Goal: Use online tool/utility

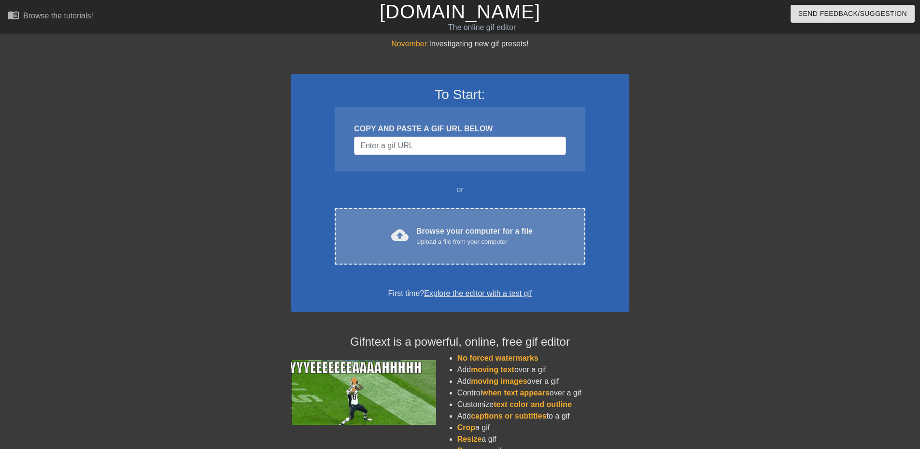
click at [471, 251] on div "cloud_upload Browse your computer for a file Upload a file from your computer C…" at bounding box center [460, 236] width 250 height 56
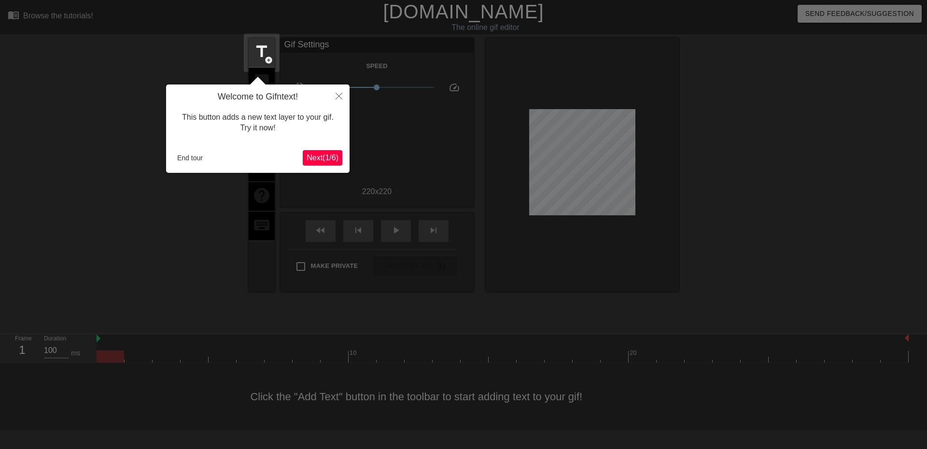
click at [317, 155] on span "Next ( 1 / 6 )" at bounding box center [323, 157] width 32 height 8
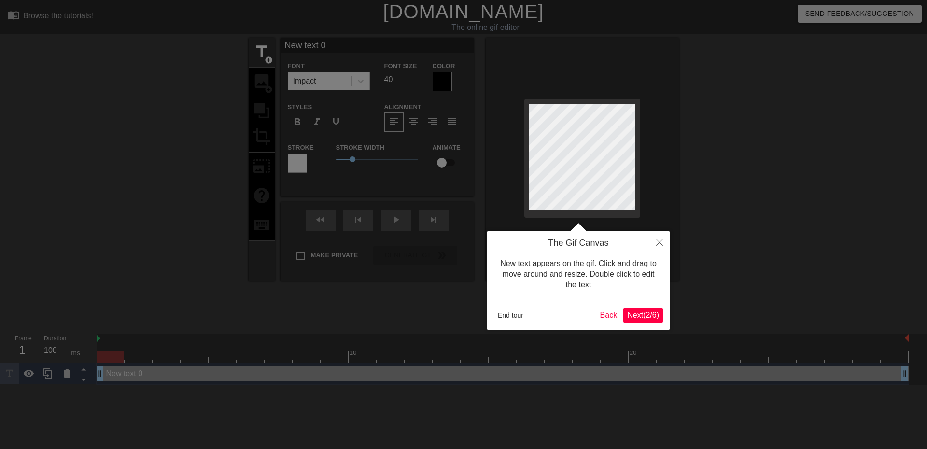
click at [642, 313] on span "Next ( 2 / 6 )" at bounding box center [643, 315] width 32 height 8
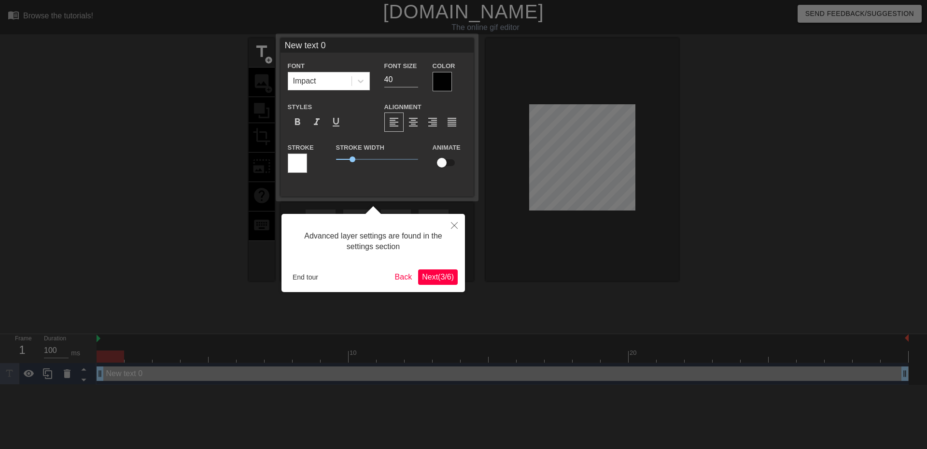
click at [442, 273] on span "Next ( 3 / 6 )" at bounding box center [438, 277] width 32 height 8
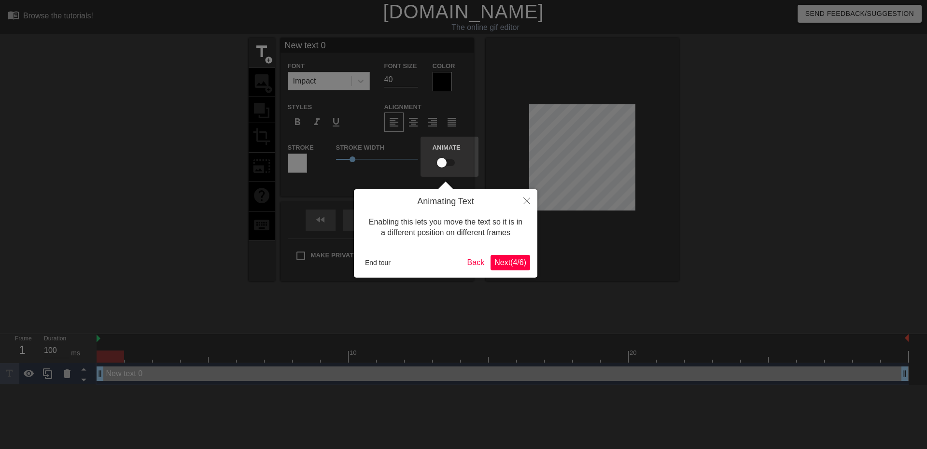
click at [508, 266] on span "Next ( 4 / 6 )" at bounding box center [510, 262] width 32 height 8
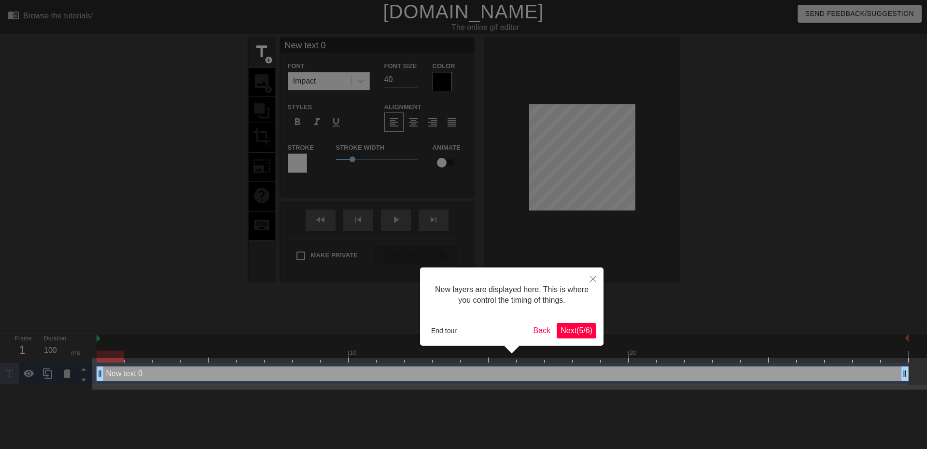
click at [590, 335] on button "Next ( 5 / 6 )" at bounding box center [577, 330] width 40 height 15
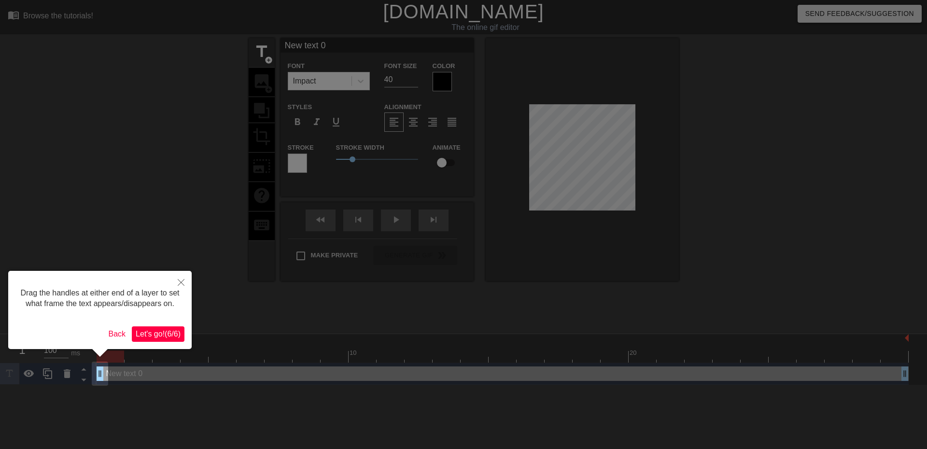
click at [167, 325] on div "Drag the handles at either end of a layer to set what frame the text appears/di…" at bounding box center [99, 310] width 183 height 78
click at [168, 336] on span "Let's go! ( 6 / 6 )" at bounding box center [158, 334] width 45 height 8
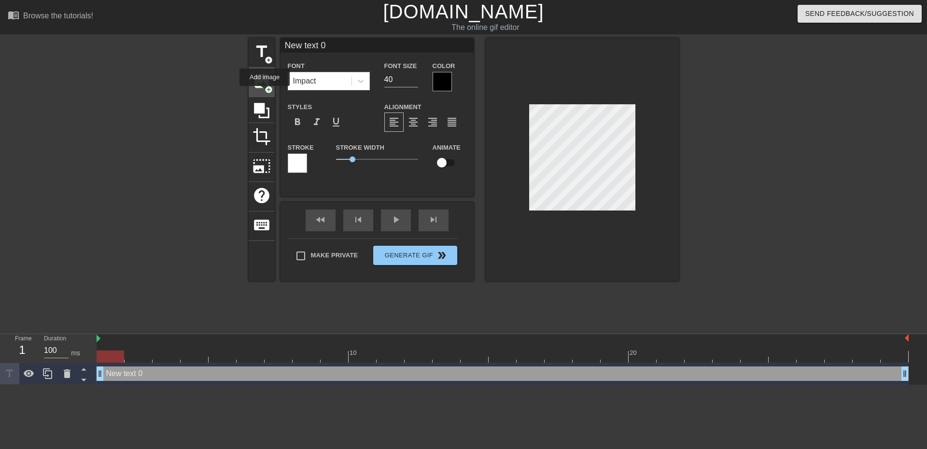
click at [265, 93] on div "image add_circle" at bounding box center [262, 82] width 26 height 29
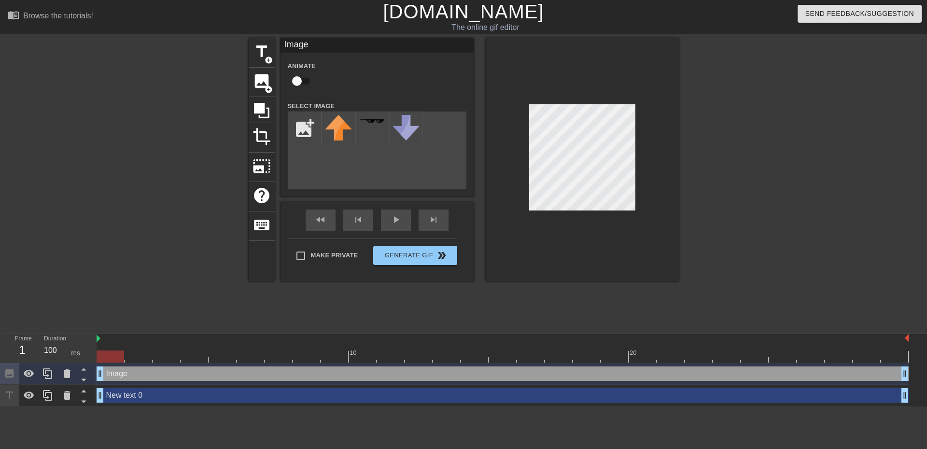
click at [761, 274] on div "title add_circle image add_circle crop photo_size_select_large help keyboard Im…" at bounding box center [463, 183] width 927 height 290
click at [121, 359] on div at bounding box center [111, 356] width 28 height 12
drag, startPoint x: 103, startPoint y: 376, endPoint x: 117, endPoint y: 376, distance: 14.5
click at [117, 376] on div "Image drag_handle drag_handle" at bounding box center [503, 373] width 812 height 14
drag, startPoint x: 128, startPoint y: 376, endPoint x: 105, endPoint y: 376, distance: 23.2
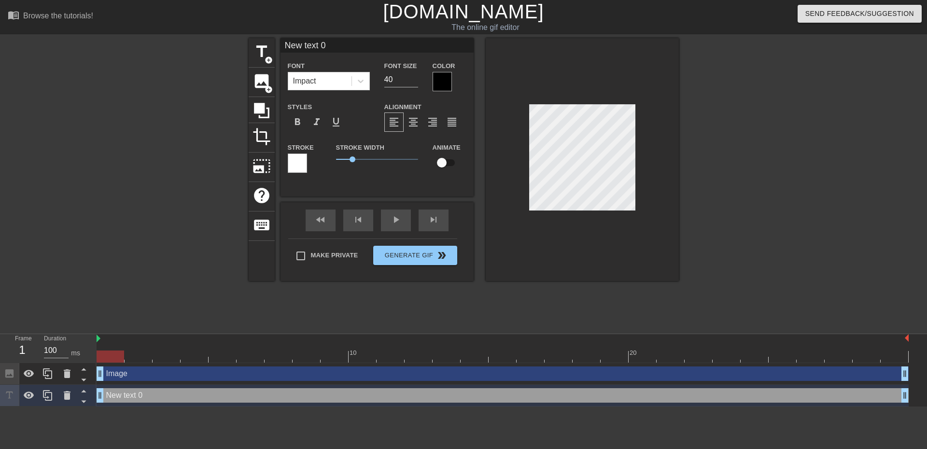
click at [768, 225] on div "title add_circle image add_circle crop photo_size_select_large help keyboard Ne…" at bounding box center [463, 183] width 927 height 290
click at [261, 93] on div "image add_circle" at bounding box center [262, 82] width 26 height 29
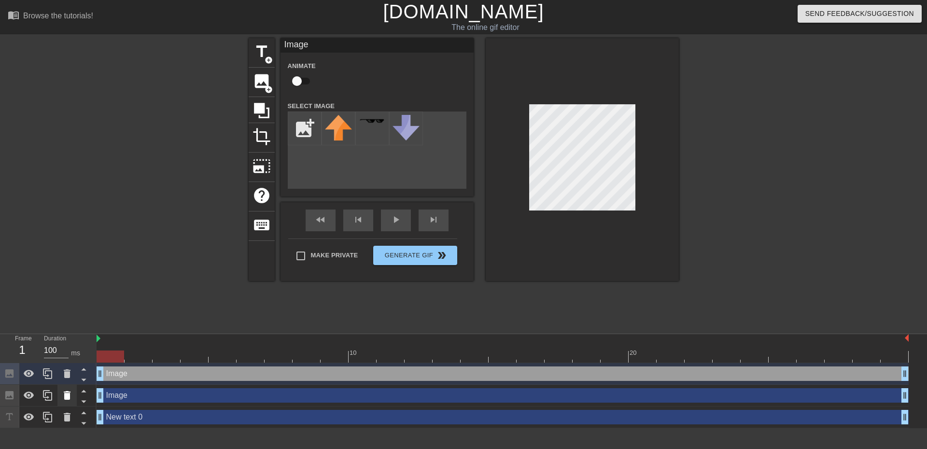
click at [70, 393] on icon at bounding box center [67, 395] width 7 height 9
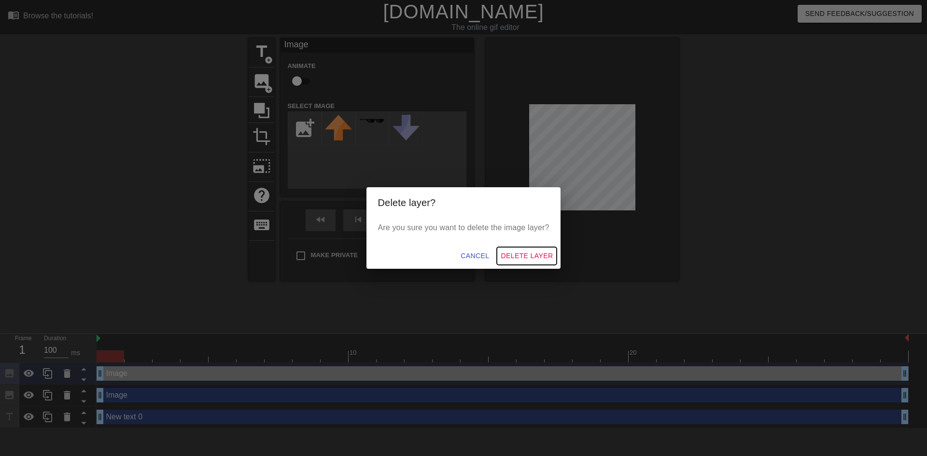
click at [521, 253] on span "Delete Layer" at bounding box center [527, 256] width 52 height 12
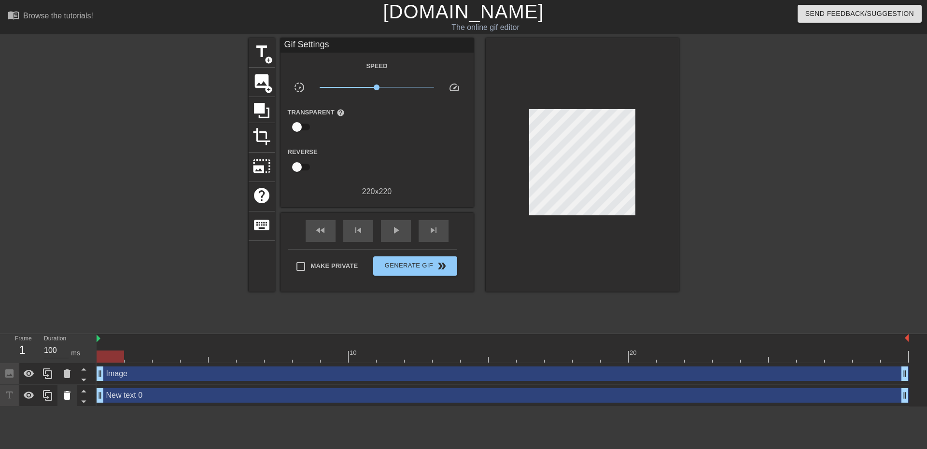
click at [65, 396] on icon at bounding box center [67, 395] width 7 height 9
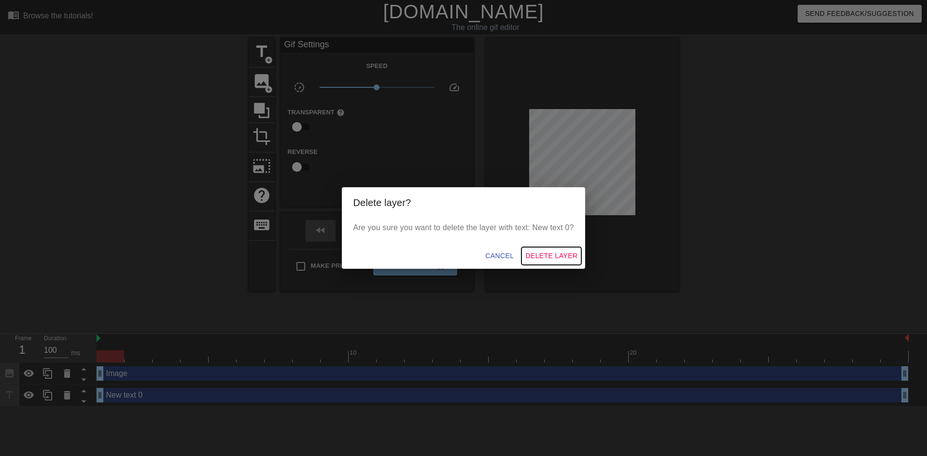
click at [532, 259] on span "Delete Layer" at bounding box center [551, 256] width 52 height 12
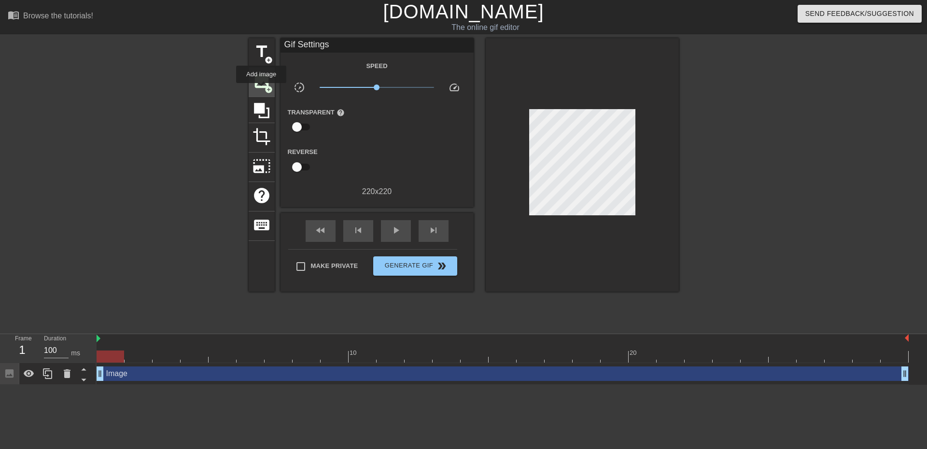
click at [261, 90] on div "image add_circle" at bounding box center [262, 82] width 26 height 29
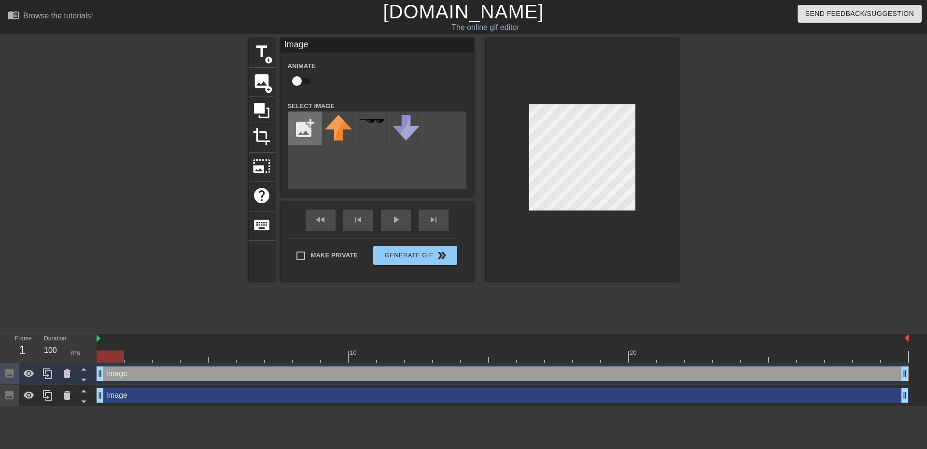
click at [307, 128] on input "file" at bounding box center [304, 128] width 33 height 33
type input "C:\fakepath\1000029839.png"
click at [61, 396] on icon at bounding box center [67, 396] width 12 height 12
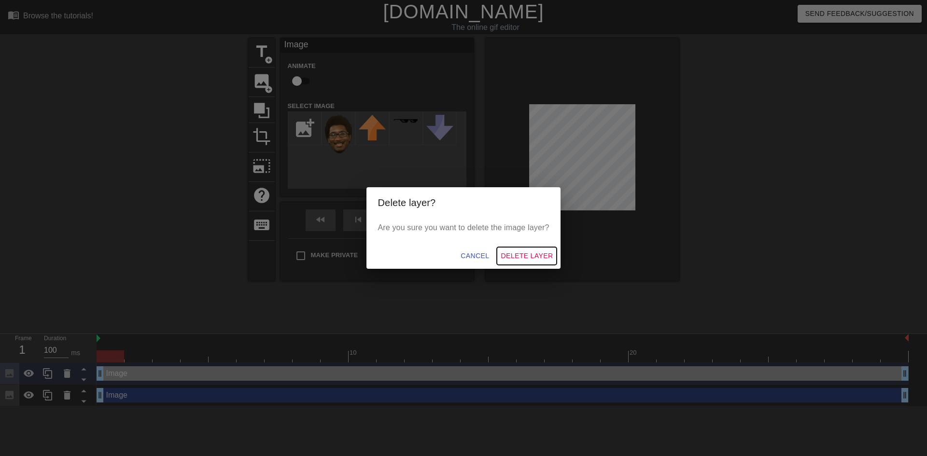
click at [517, 258] on span "Delete Layer" at bounding box center [527, 256] width 52 height 12
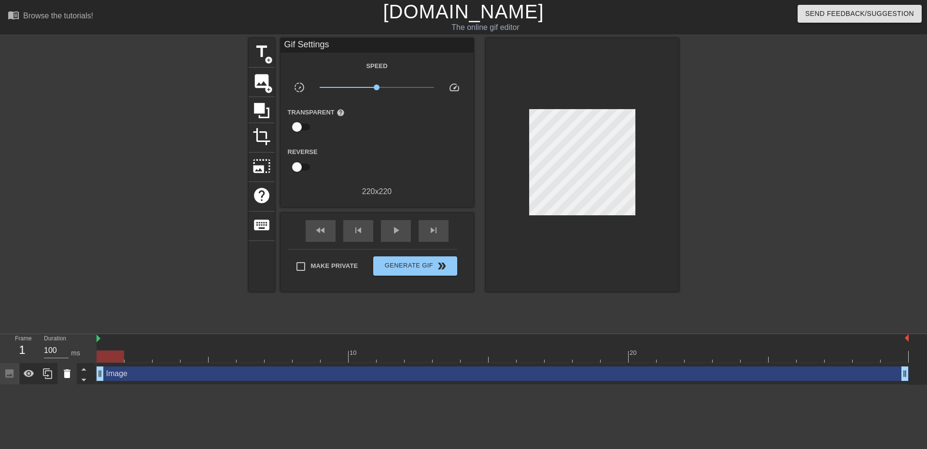
click at [71, 375] on icon at bounding box center [67, 374] width 12 height 12
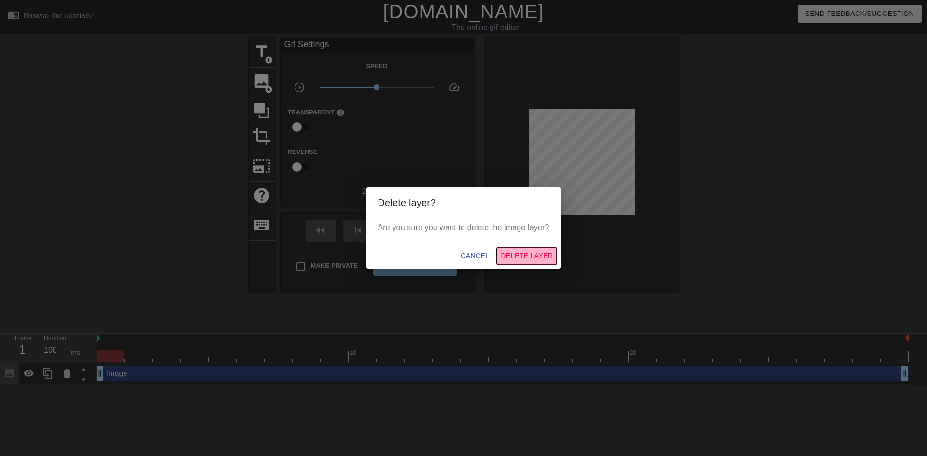
click at [508, 255] on span "Delete Layer" at bounding box center [527, 256] width 52 height 12
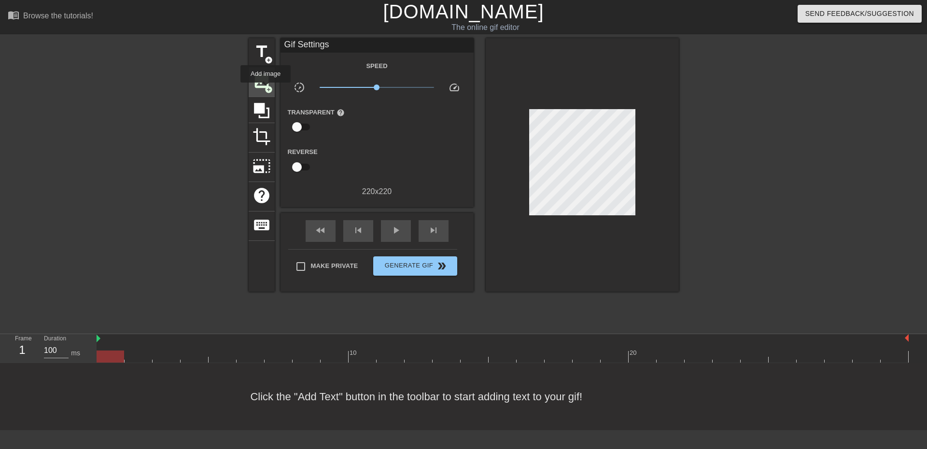
click at [265, 89] on span "add_circle" at bounding box center [269, 89] width 8 height 8
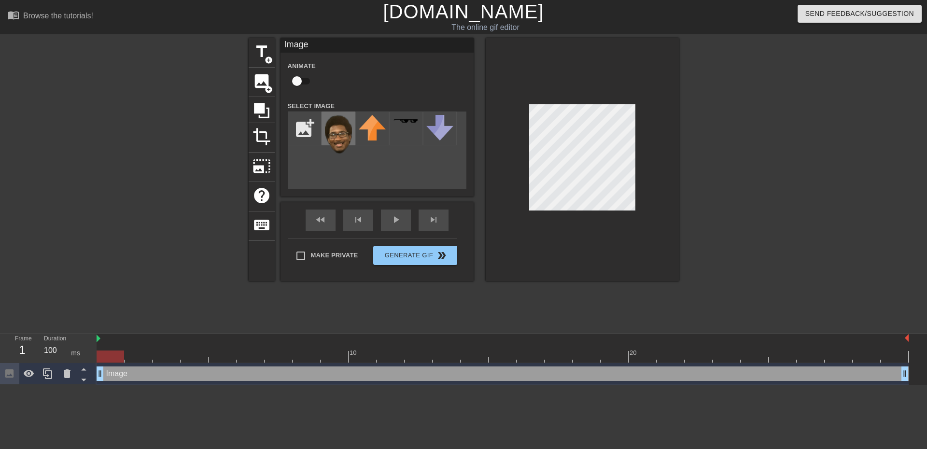
click at [341, 135] on img at bounding box center [338, 134] width 27 height 39
click at [600, 218] on div at bounding box center [582, 159] width 193 height 243
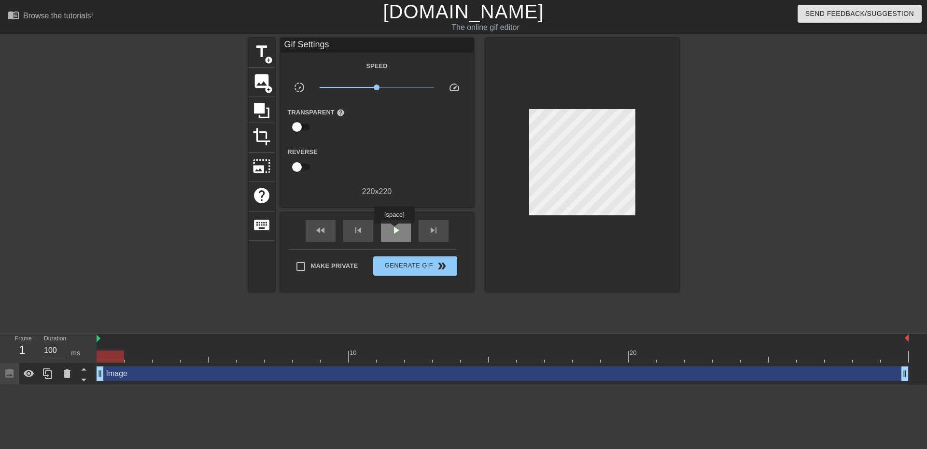
click at [394, 230] on span "play_arrow" at bounding box center [396, 230] width 12 height 12
click at [394, 230] on span "pause" at bounding box center [396, 230] width 12 height 12
drag, startPoint x: 225, startPoint y: 353, endPoint x: 94, endPoint y: 353, distance: 130.8
click at [94, 353] on div "Frame 1 Duration 100 ms 10 20 Image drag_handle drag_handle" at bounding box center [463, 359] width 927 height 51
drag, startPoint x: 117, startPoint y: 353, endPoint x: 152, endPoint y: 354, distance: 35.2
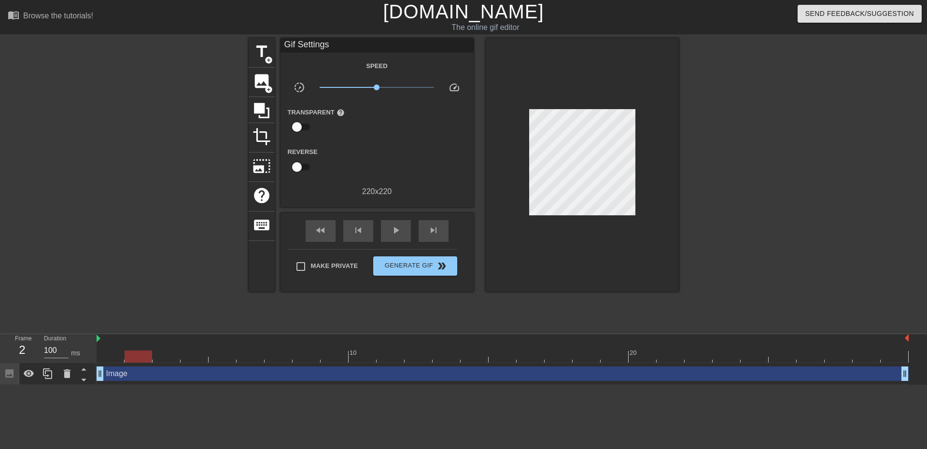
click at [152, 354] on div at bounding box center [503, 356] width 812 height 12
drag, startPoint x: 146, startPoint y: 356, endPoint x: 115, endPoint y: 352, distance: 31.1
click at [115, 353] on div at bounding box center [111, 356] width 28 height 12
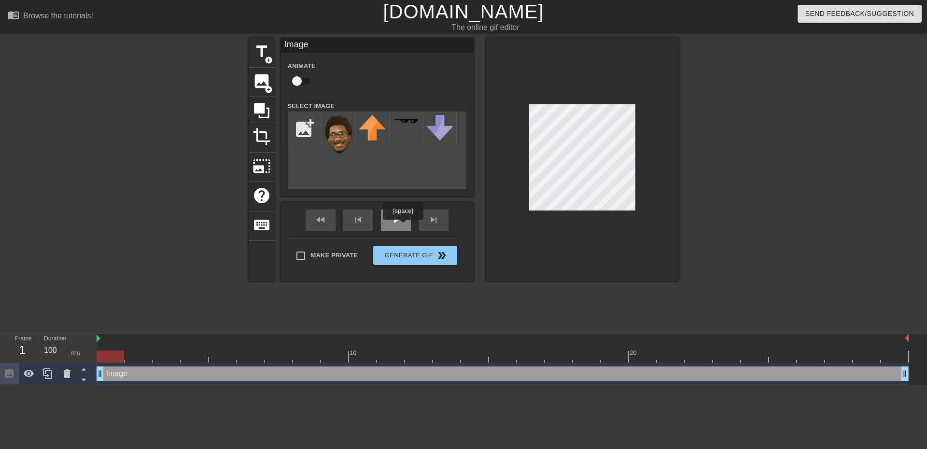
click at [397, 225] on span "play_arrow" at bounding box center [396, 220] width 12 height 12
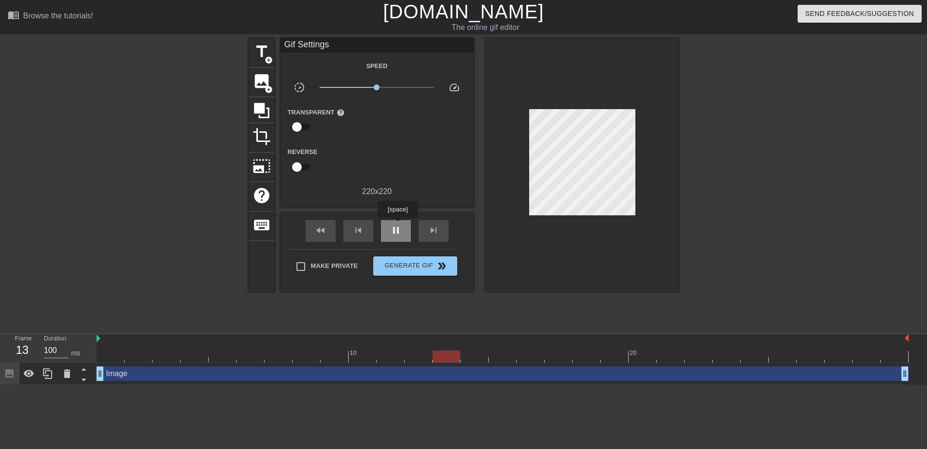
click at [397, 225] on span "pause" at bounding box center [396, 230] width 12 height 12
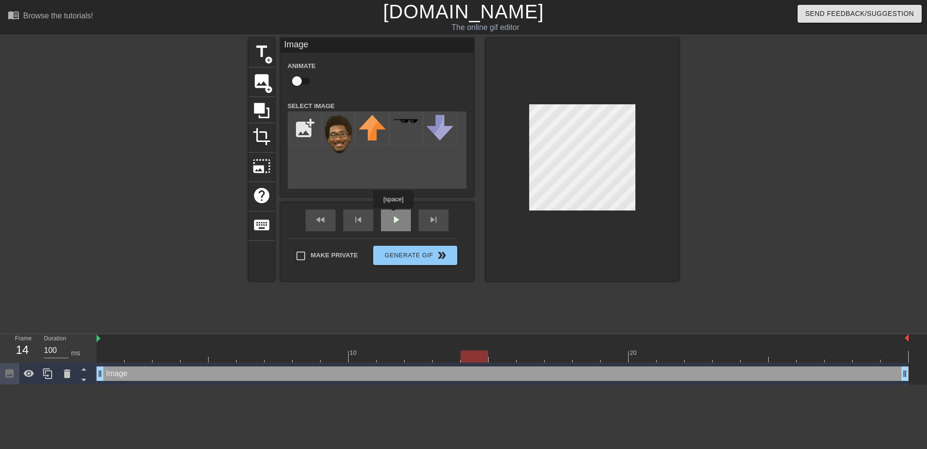
click at [393, 215] on div "fast_rewind skip_previous play_arrow skip_next" at bounding box center [376, 220] width 157 height 36
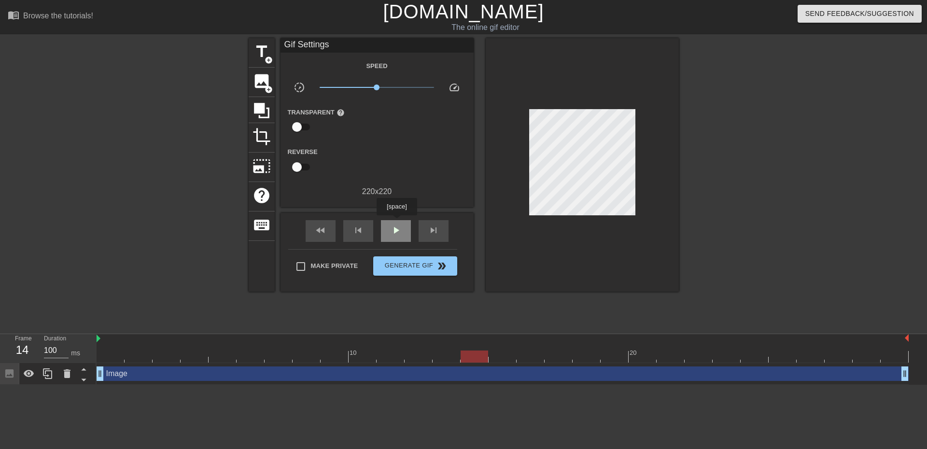
click at [396, 222] on div "play_arrow" at bounding box center [396, 231] width 30 height 22
click at [397, 234] on span "pause" at bounding box center [396, 230] width 12 height 12
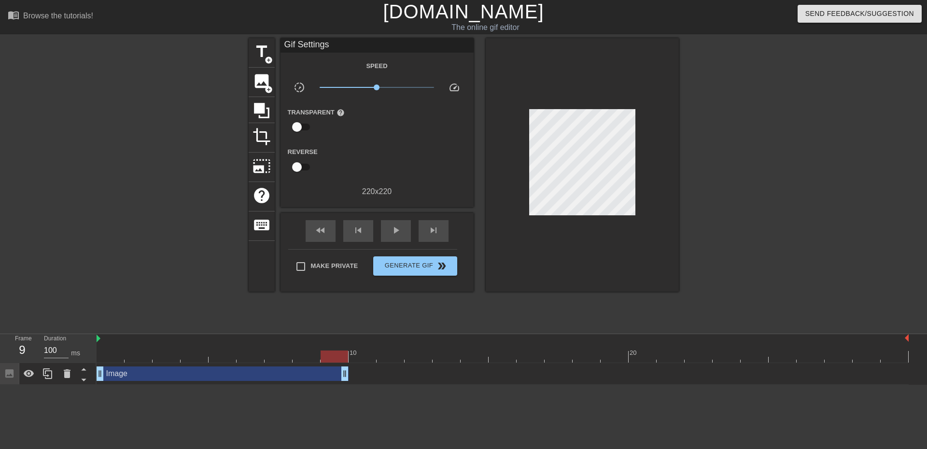
drag, startPoint x: 903, startPoint y: 375, endPoint x: 350, endPoint y: 370, distance: 552.7
click at [350, 370] on div "Image drag_handle drag_handle" at bounding box center [503, 373] width 812 height 14
click at [402, 227] on div "play_arrow" at bounding box center [396, 231] width 30 height 22
click at [402, 227] on div "pause" at bounding box center [396, 231] width 30 height 22
drag, startPoint x: 616, startPoint y: 355, endPoint x: 122, endPoint y: 356, distance: 494.3
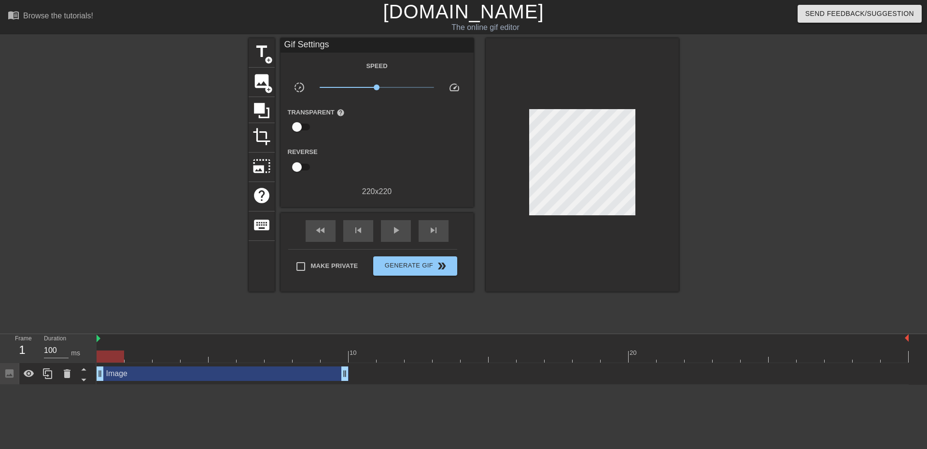
click at [122, 356] on div at bounding box center [111, 356] width 28 height 12
click at [401, 227] on span "play_arrow" at bounding box center [396, 230] width 12 height 12
click at [397, 230] on span "pause" at bounding box center [396, 230] width 12 height 12
drag, startPoint x: 342, startPoint y: 369, endPoint x: 244, endPoint y: 374, distance: 98.6
click at [244, 374] on div "Image drag_handle drag_handle" at bounding box center [503, 373] width 812 height 14
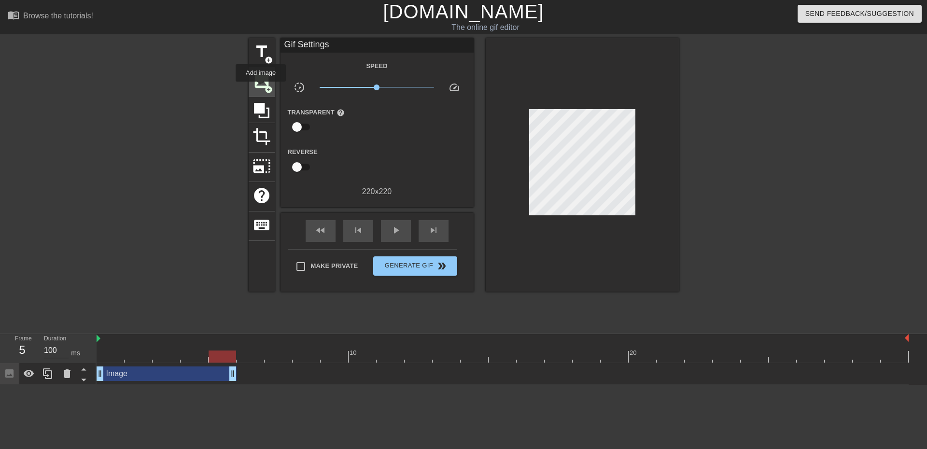
click at [261, 88] on span "image" at bounding box center [261, 81] width 18 height 18
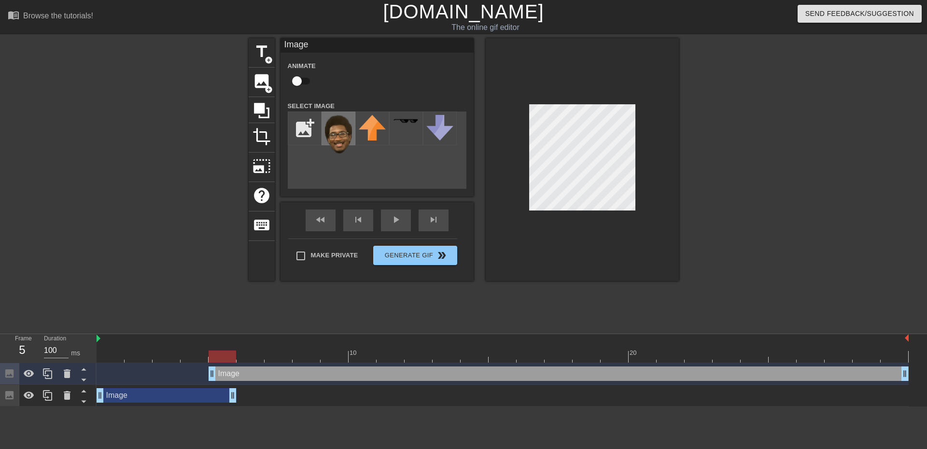
click at [335, 134] on img at bounding box center [338, 134] width 27 height 39
click at [605, 225] on div at bounding box center [582, 159] width 193 height 243
drag, startPoint x: 212, startPoint y: 375, endPoint x: 223, endPoint y: 375, distance: 10.6
click at [393, 227] on div "play_arrow" at bounding box center [396, 220] width 30 height 22
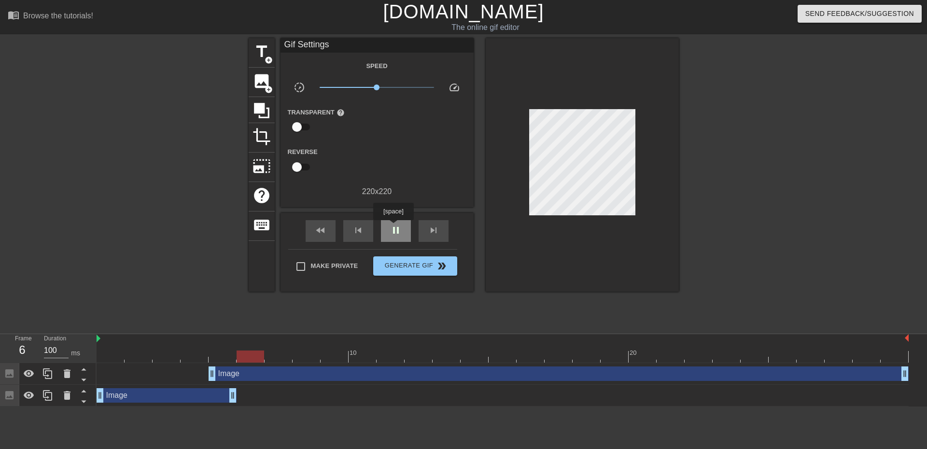
click at [393, 227] on span "pause" at bounding box center [396, 230] width 12 height 12
drag, startPoint x: 210, startPoint y: 374, endPoint x: 227, endPoint y: 374, distance: 16.4
click at [227, 374] on div "Image drag_handle drag_handle" at bounding box center [503, 373] width 812 height 14
click at [229, 376] on div "Image drag_handle drag_handle" at bounding box center [503, 373] width 812 height 14
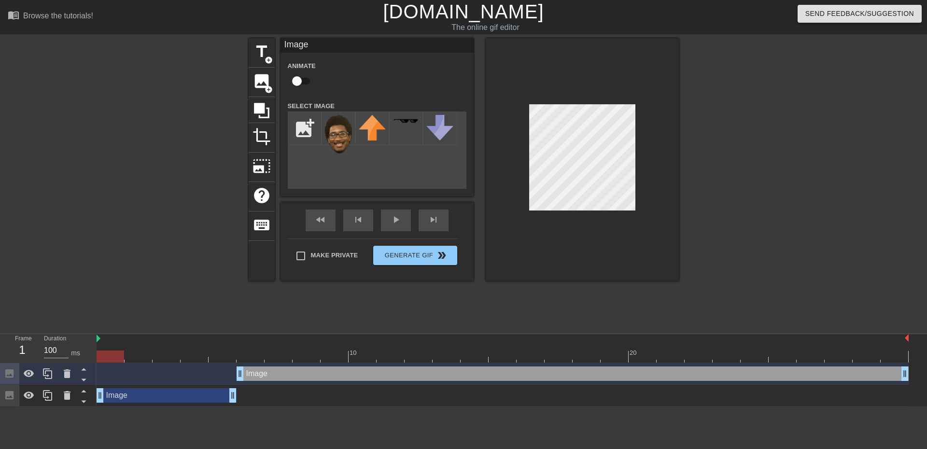
drag, startPoint x: 252, startPoint y: 352, endPoint x: 113, endPoint y: 339, distance: 139.6
click at [110, 340] on div "10 20" at bounding box center [503, 348] width 812 height 28
click at [400, 220] on div "play_arrow" at bounding box center [396, 220] width 30 height 22
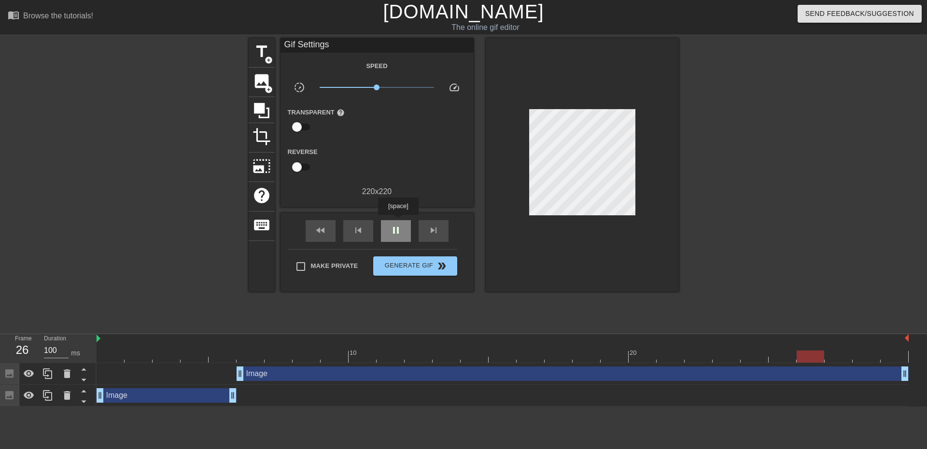
click at [398, 222] on div "pause" at bounding box center [396, 231] width 30 height 22
drag, startPoint x: 231, startPoint y: 397, endPoint x: 141, endPoint y: 400, distance: 90.3
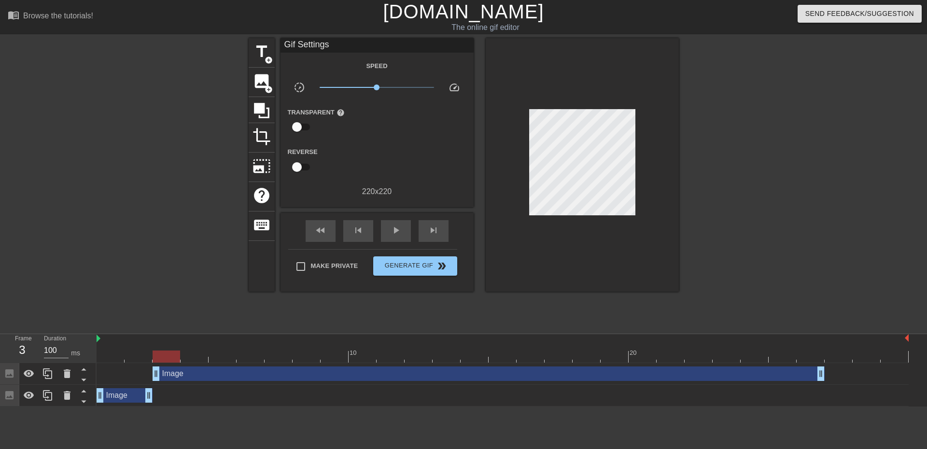
drag, startPoint x: 260, startPoint y: 375, endPoint x: 173, endPoint y: 374, distance: 86.9
click at [173, 374] on div "Image drag_handle drag_handle" at bounding box center [489, 373] width 672 height 14
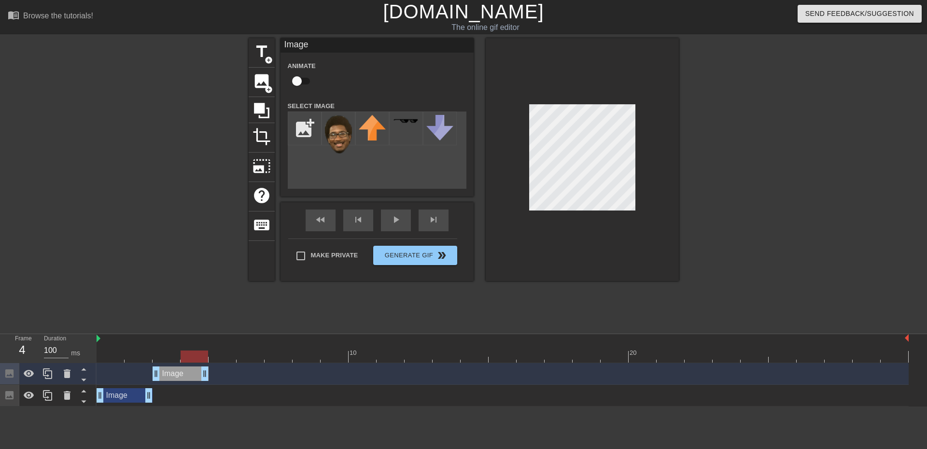
drag, startPoint x: 820, startPoint y: 370, endPoint x: 194, endPoint y: 374, distance: 626.5
click at [404, 221] on div "play_arrow" at bounding box center [396, 220] width 30 height 22
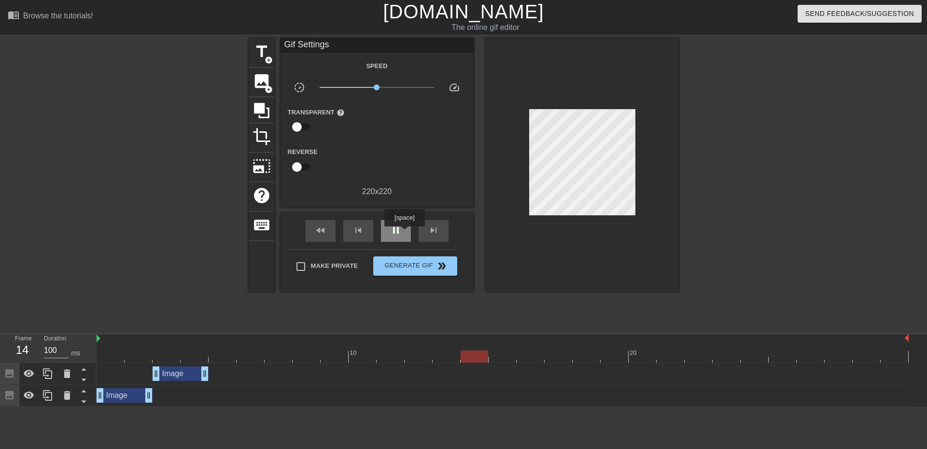
click at [404, 233] on div "pause" at bounding box center [396, 231] width 30 height 22
click at [259, 84] on span "image" at bounding box center [261, 81] width 18 height 18
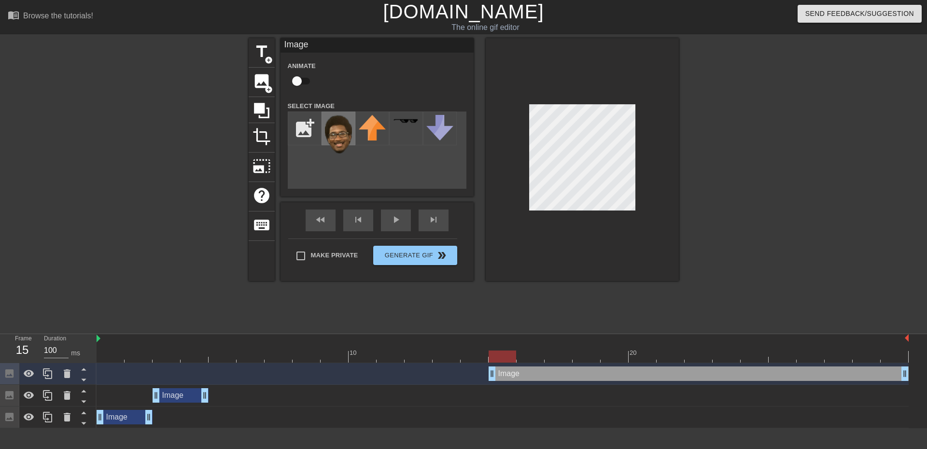
click at [342, 139] on img at bounding box center [338, 134] width 27 height 39
click at [594, 220] on div at bounding box center [582, 159] width 193 height 243
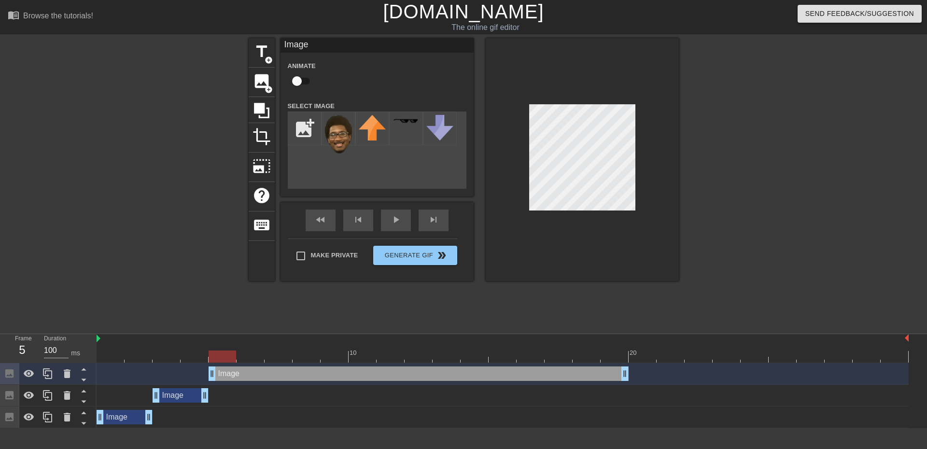
drag, startPoint x: 617, startPoint y: 377, endPoint x: 343, endPoint y: 372, distance: 274.2
click at [343, 372] on div "Image drag_handle drag_handle" at bounding box center [419, 373] width 420 height 14
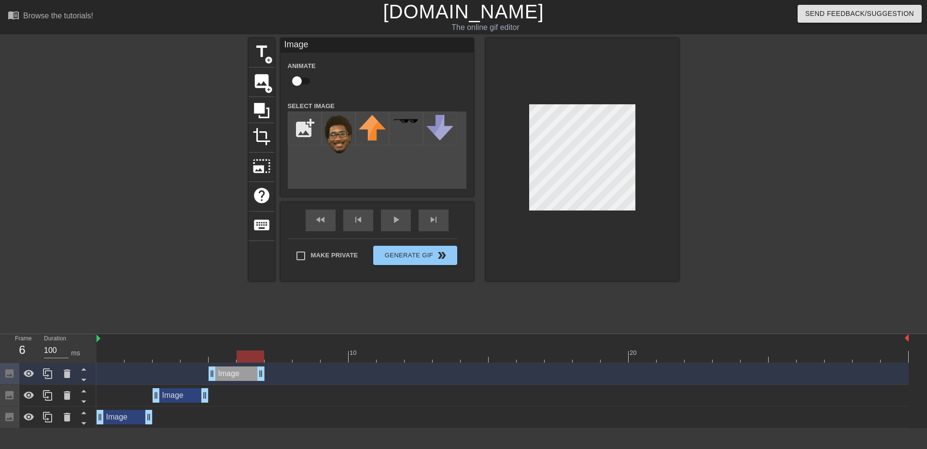
drag, startPoint x: 623, startPoint y: 375, endPoint x: 269, endPoint y: 371, distance: 353.8
click at [269, 371] on div "Image drag_handle drag_handle" at bounding box center [503, 373] width 812 height 14
drag, startPoint x: 252, startPoint y: 354, endPoint x: 113, endPoint y: 347, distance: 139.2
click at [113, 347] on div "10 20" at bounding box center [503, 348] width 812 height 28
click at [404, 217] on div "fast_rewind skip_previous play_arrow skip_next" at bounding box center [376, 220] width 157 height 36
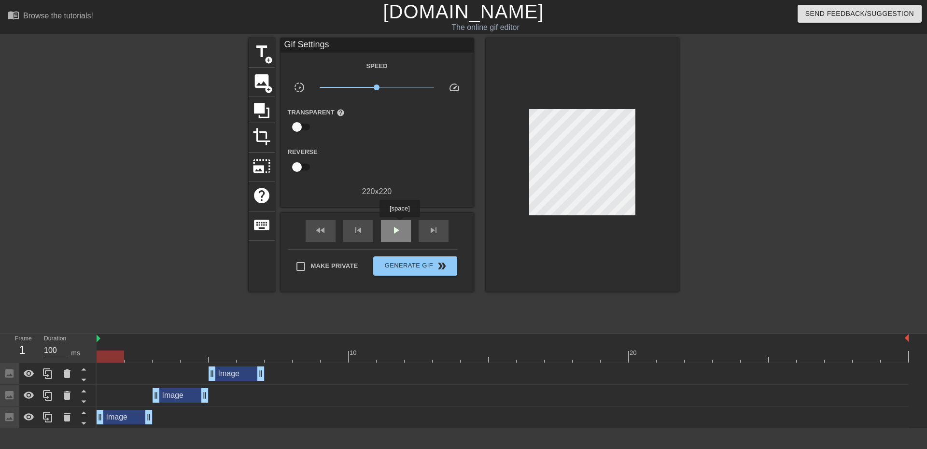
click at [399, 224] on span "play_arrow" at bounding box center [396, 230] width 12 height 12
click at [399, 224] on span "pause" at bounding box center [396, 230] width 12 height 12
click at [262, 84] on span "image" at bounding box center [261, 81] width 18 height 18
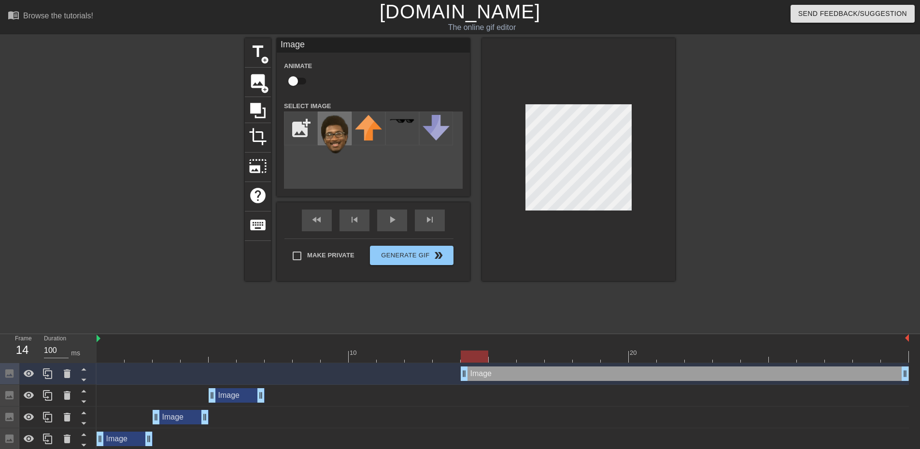
click at [337, 143] on img at bounding box center [334, 134] width 27 height 39
click at [616, 260] on div at bounding box center [578, 159] width 193 height 243
drag, startPoint x: 484, startPoint y: 354, endPoint x: 285, endPoint y: 357, distance: 198.9
click at [285, 357] on div at bounding box center [279, 356] width 28 height 12
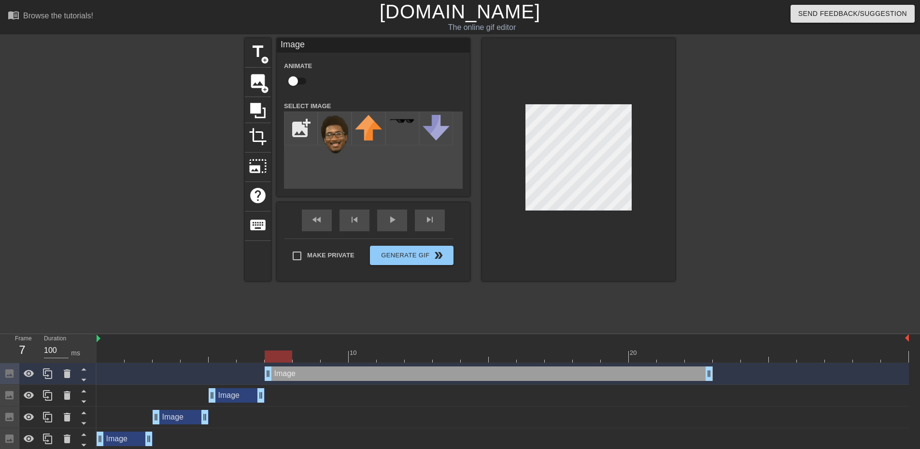
drag, startPoint x: 490, startPoint y: 373, endPoint x: 346, endPoint y: 350, distance: 146.0
click at [311, 362] on div "10 20 Image drag_handle drag_handle Image drag_handle drag_handle Image drag_ha…" at bounding box center [508, 392] width 823 height 116
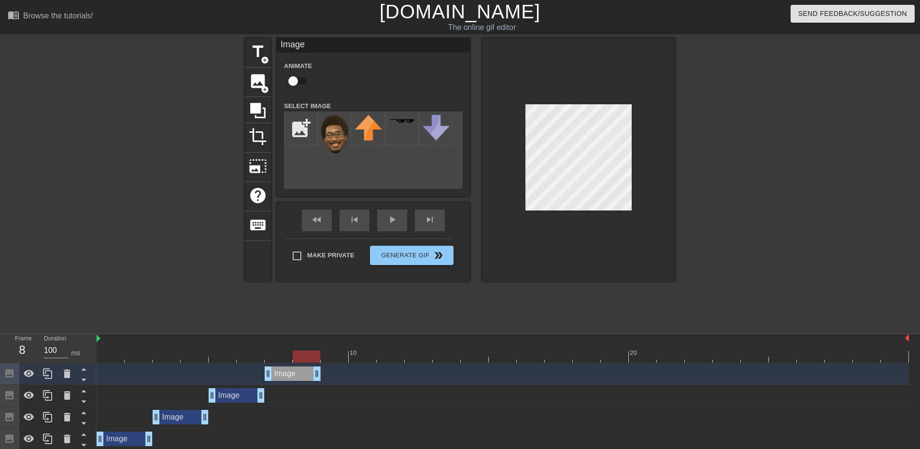
drag, startPoint x: 709, startPoint y: 372, endPoint x: 328, endPoint y: 371, distance: 380.4
click at [328, 371] on div "Image drag_handle drag_handle" at bounding box center [503, 373] width 812 height 14
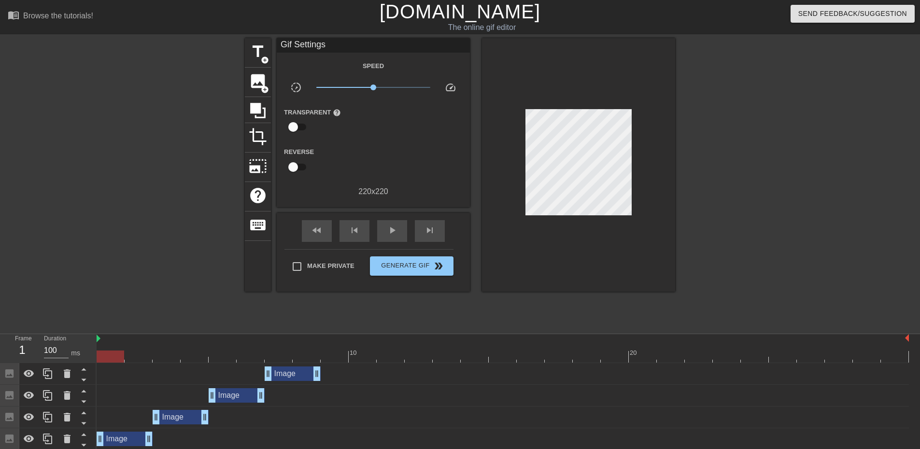
drag, startPoint x: 307, startPoint y: 354, endPoint x: 122, endPoint y: 349, distance: 185.9
click at [118, 349] on div "10 20" at bounding box center [503, 348] width 812 height 28
click at [381, 231] on div "play_arrow" at bounding box center [392, 231] width 30 height 22
click at [381, 231] on div "pause" at bounding box center [392, 231] width 30 height 22
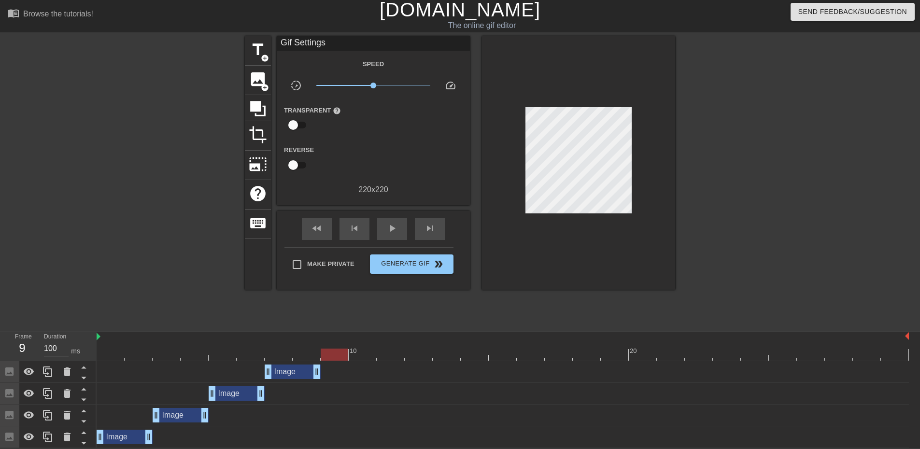
drag, startPoint x: 645, startPoint y: 353, endPoint x: 344, endPoint y: 359, distance: 300.8
click at [344, 359] on div at bounding box center [335, 355] width 28 height 12
click at [257, 80] on span "image" at bounding box center [258, 79] width 18 height 18
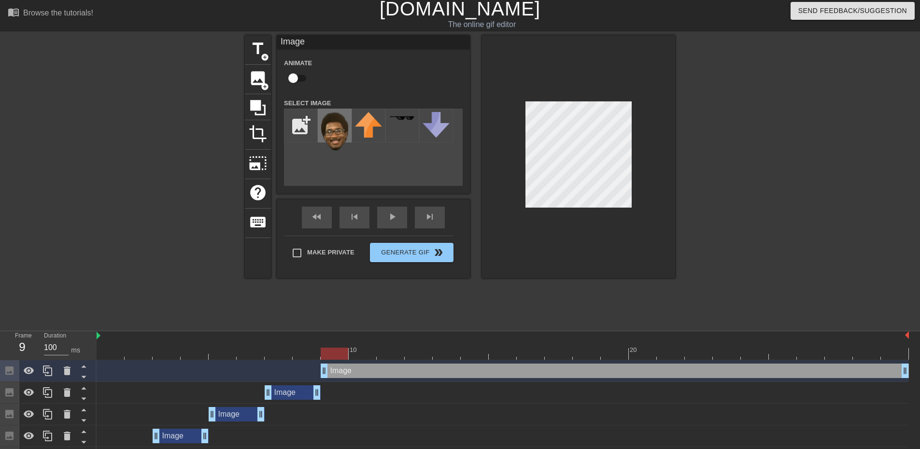
click at [335, 134] on img at bounding box center [334, 131] width 27 height 39
click at [614, 240] on div at bounding box center [578, 156] width 193 height 243
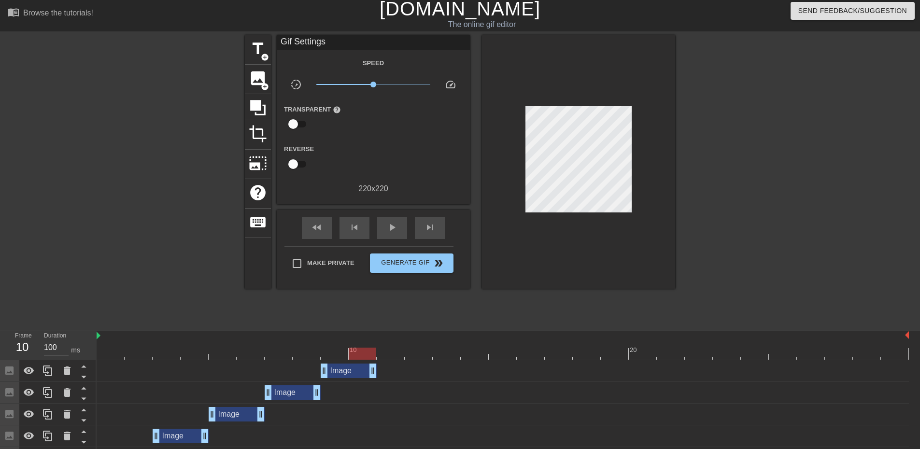
drag, startPoint x: 906, startPoint y: 375, endPoint x: 384, endPoint y: 376, distance: 521.8
click at [384, 376] on div "Image drag_handle drag_handle" at bounding box center [503, 370] width 812 height 14
click at [702, 177] on div at bounding box center [758, 180] width 145 height 290
drag, startPoint x: 354, startPoint y: 353, endPoint x: 143, endPoint y: 357, distance: 211.0
click at [143, 357] on div at bounding box center [139, 354] width 28 height 12
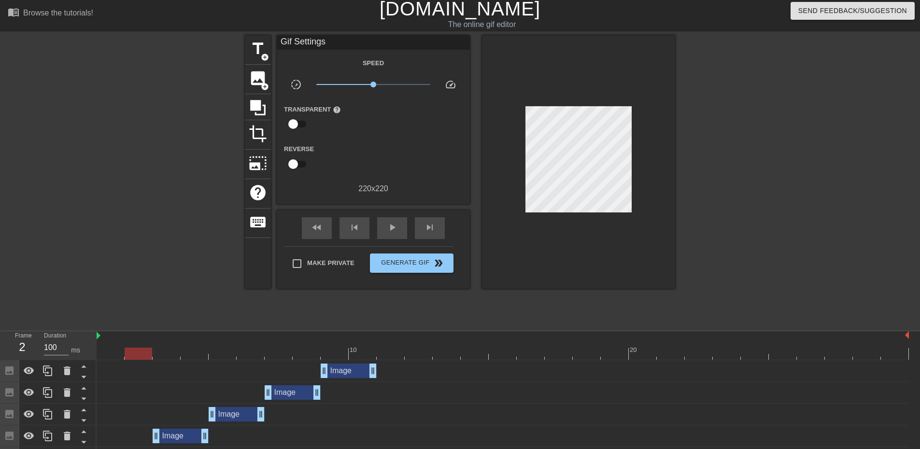
click at [143, 356] on div at bounding box center [139, 354] width 28 height 12
drag, startPoint x: 144, startPoint y: 351, endPoint x: 121, endPoint y: 352, distance: 23.2
click at [125, 352] on div at bounding box center [139, 354] width 28 height 12
click at [395, 223] on span "play_arrow" at bounding box center [392, 228] width 12 height 12
click at [395, 223] on span "pause" at bounding box center [392, 228] width 12 height 12
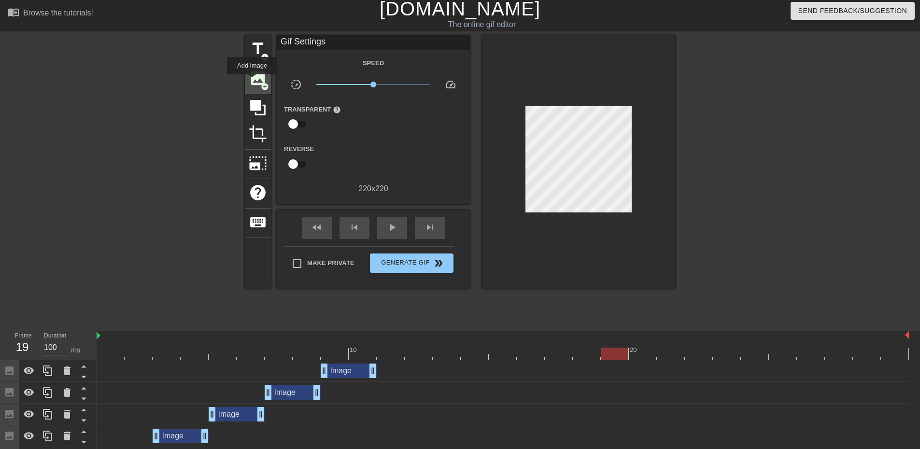
click at [252, 81] on span "image" at bounding box center [258, 78] width 18 height 18
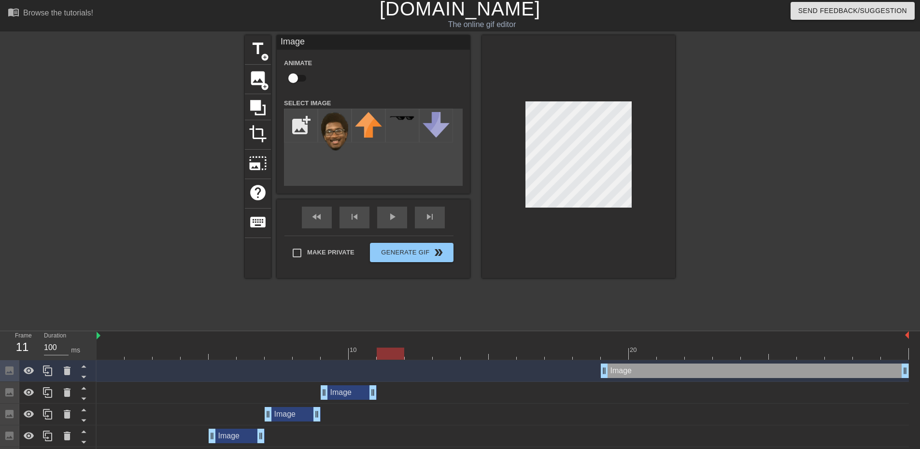
drag, startPoint x: 618, startPoint y: 356, endPoint x: 401, endPoint y: 350, distance: 216.8
click at [401, 350] on div at bounding box center [390, 354] width 28 height 12
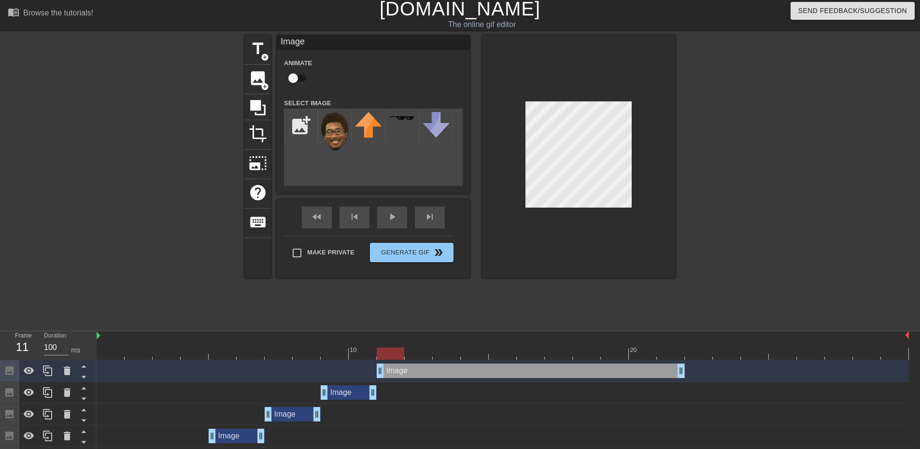
drag, startPoint x: 624, startPoint y: 370, endPoint x: 406, endPoint y: 366, distance: 217.7
click at [406, 366] on div "Image drag_handle drag_handle" at bounding box center [530, 370] width 308 height 14
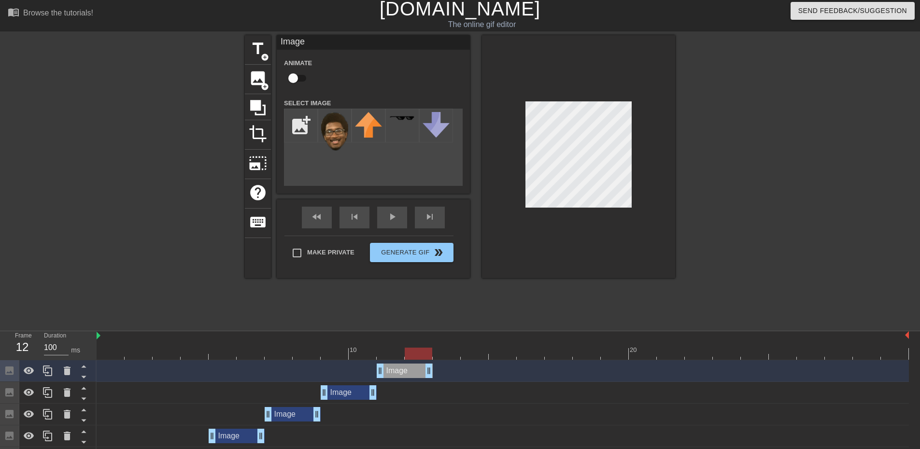
drag, startPoint x: 683, startPoint y: 374, endPoint x: 439, endPoint y: 367, distance: 243.8
click at [439, 367] on div "Image drag_handle drag_handle" at bounding box center [503, 370] width 812 height 14
click at [340, 130] on img at bounding box center [334, 131] width 27 height 39
click at [586, 209] on div at bounding box center [578, 156] width 193 height 243
click at [408, 348] on div at bounding box center [418, 354] width 28 height 12
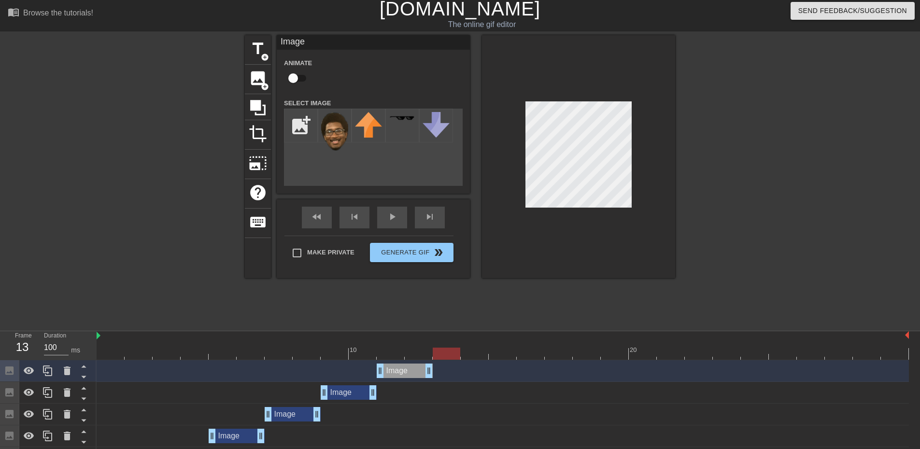
drag, startPoint x: 419, startPoint y: 350, endPoint x: 438, endPoint y: 350, distance: 18.8
click at [438, 350] on div at bounding box center [446, 354] width 28 height 12
click at [261, 75] on span "image" at bounding box center [258, 78] width 18 height 18
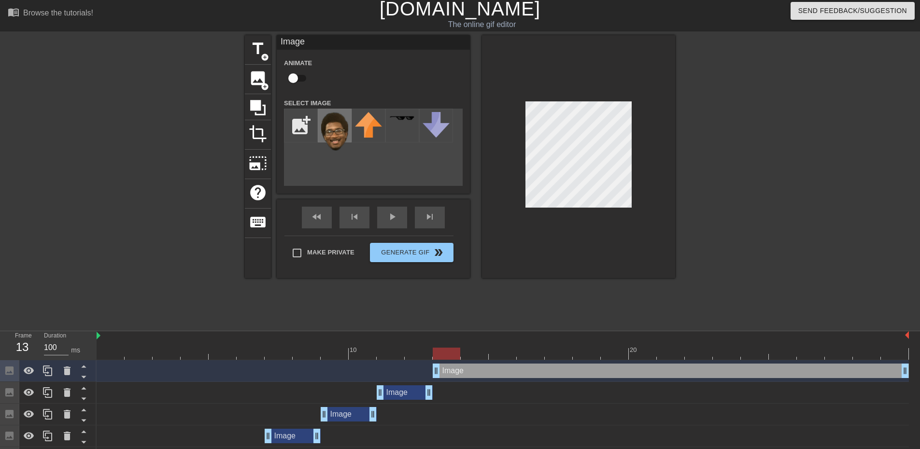
click at [342, 134] on img at bounding box center [334, 131] width 27 height 39
click at [624, 227] on div at bounding box center [578, 156] width 193 height 243
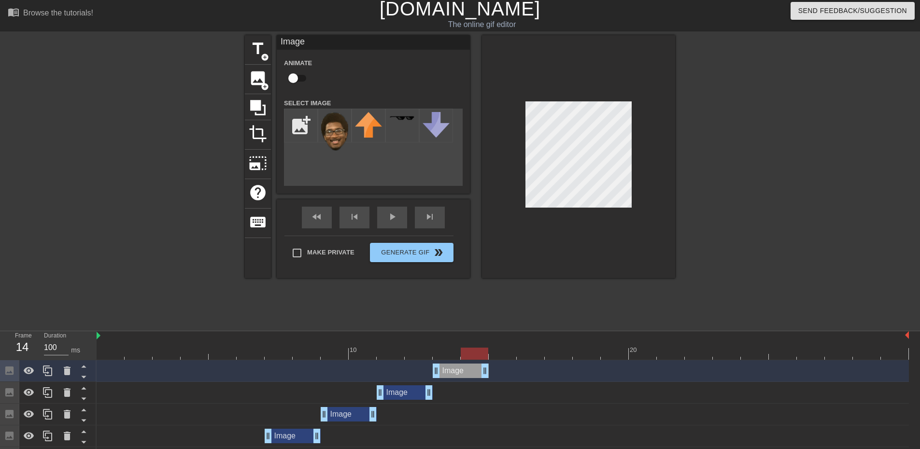
drag, startPoint x: 903, startPoint y: 372, endPoint x: 488, endPoint y: 364, distance: 414.7
drag, startPoint x: 476, startPoint y: 355, endPoint x: 237, endPoint y: 307, distance: 243.7
click at [118, 341] on div "10 20" at bounding box center [503, 345] width 812 height 28
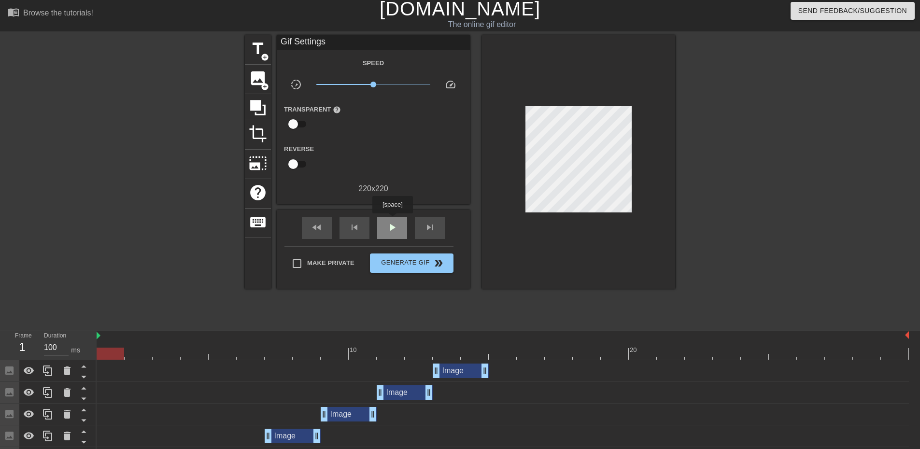
click at [392, 220] on div "play_arrow" at bounding box center [392, 228] width 30 height 22
click at [400, 228] on div "pause" at bounding box center [392, 228] width 30 height 22
drag, startPoint x: 110, startPoint y: 354, endPoint x: 497, endPoint y: 351, distance: 387.6
click at [497, 351] on div at bounding box center [502, 354] width 28 height 12
click at [257, 75] on span "image" at bounding box center [258, 78] width 18 height 18
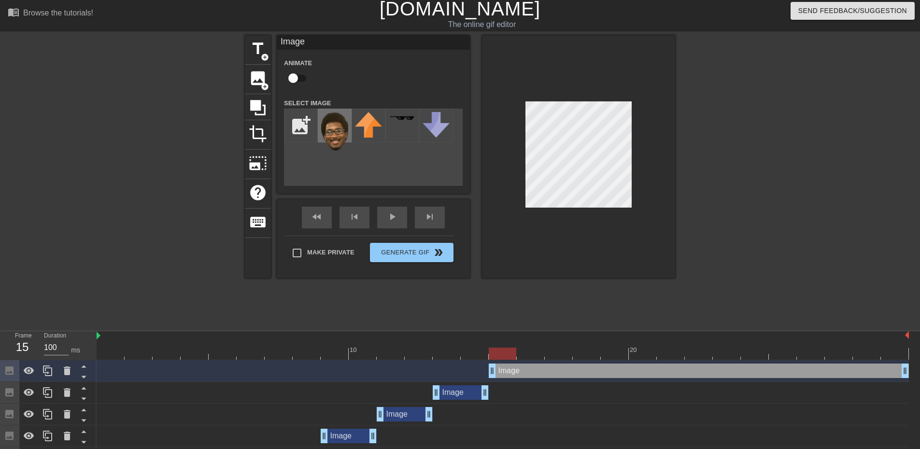
click at [332, 135] on img at bounding box center [334, 131] width 27 height 39
click at [596, 219] on div at bounding box center [578, 156] width 193 height 243
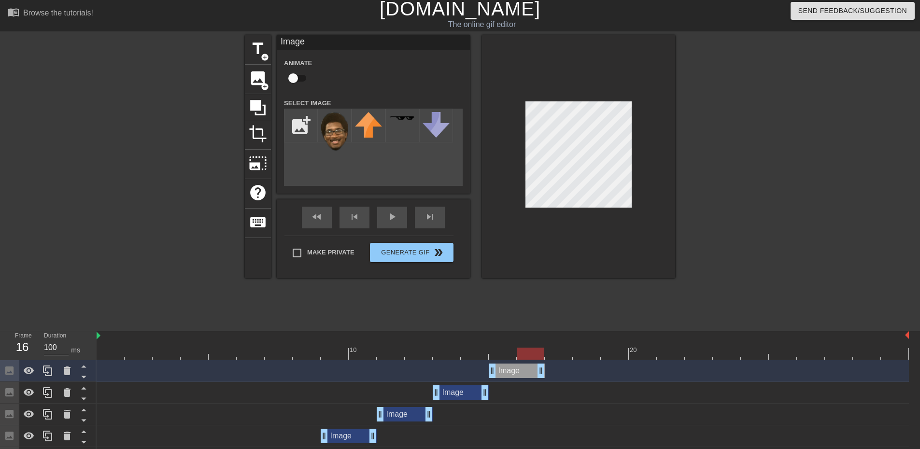
drag, startPoint x: 904, startPoint y: 370, endPoint x: 548, endPoint y: 366, distance: 355.8
click at [548, 366] on div "Image drag_handle drag_handle" at bounding box center [503, 370] width 812 height 14
drag, startPoint x: 531, startPoint y: 353, endPoint x: 551, endPoint y: 351, distance: 19.4
click at [551, 351] on div at bounding box center [558, 354] width 28 height 12
click at [256, 83] on span "image" at bounding box center [258, 78] width 18 height 18
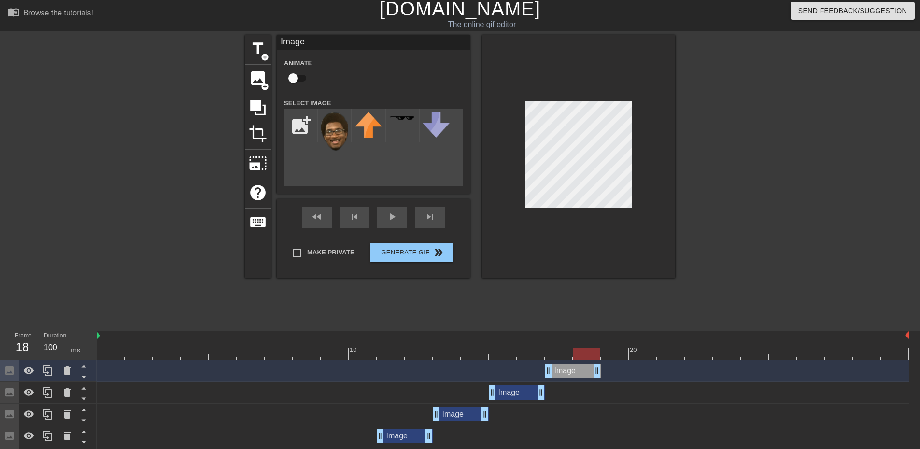
drag, startPoint x: 904, startPoint y: 370, endPoint x: 606, endPoint y: 381, distance: 298.0
click at [606, 381] on div "Image drag_handle drag_handle" at bounding box center [503, 371] width 812 height 22
click at [331, 134] on img at bounding box center [334, 131] width 27 height 39
drag, startPoint x: 594, startPoint y: 349, endPoint x: 604, endPoint y: 349, distance: 10.1
click at [604, 349] on div at bounding box center [614, 354] width 28 height 12
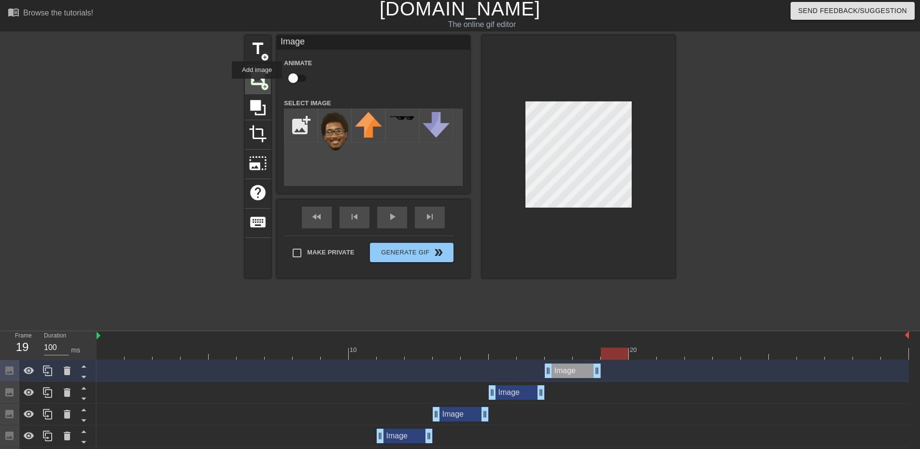
click at [257, 85] on span "image" at bounding box center [258, 78] width 18 height 18
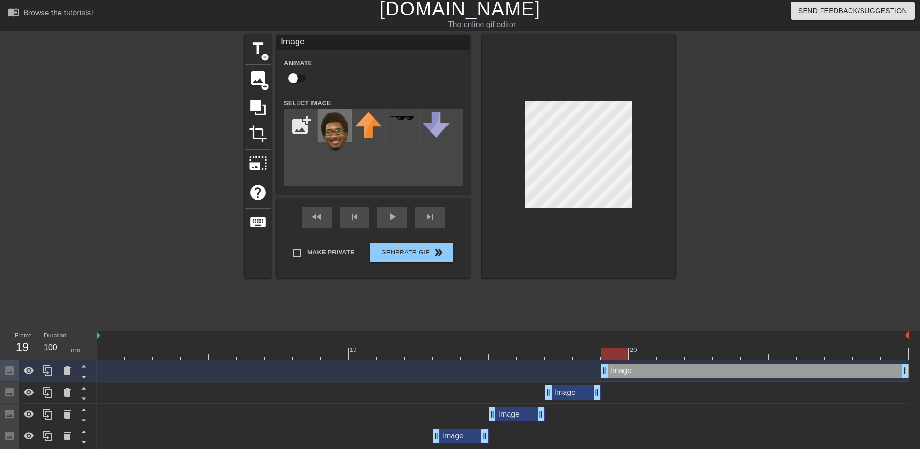
click at [343, 128] on img at bounding box center [334, 131] width 27 height 39
click at [601, 232] on div at bounding box center [578, 156] width 193 height 243
drag, startPoint x: 621, startPoint y: 349, endPoint x: 630, endPoint y: 349, distance: 8.7
click at [630, 349] on div at bounding box center [642, 354] width 28 height 12
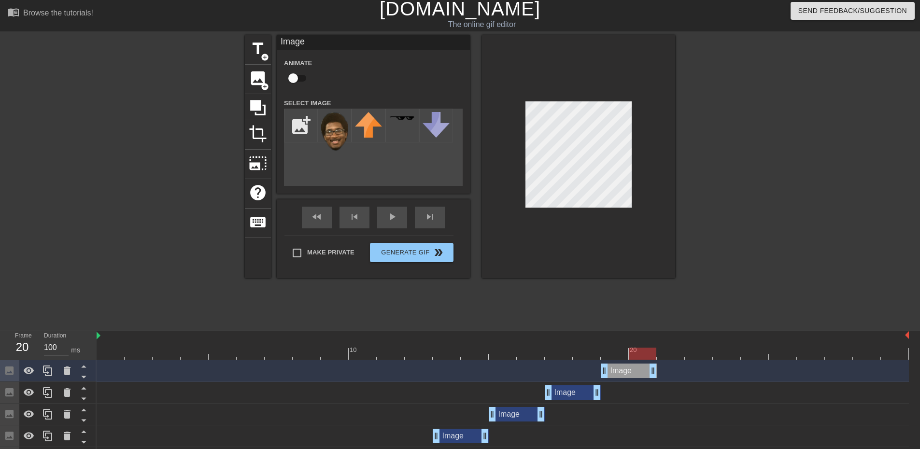
drag, startPoint x: 903, startPoint y: 371, endPoint x: 664, endPoint y: 373, distance: 239.4
click at [664, 373] on div "Image drag_handle drag_handle" at bounding box center [503, 370] width 812 height 14
drag, startPoint x: 633, startPoint y: 353, endPoint x: 112, endPoint y: 343, distance: 520.4
click at [112, 343] on div "10 20" at bounding box center [503, 345] width 812 height 28
click at [400, 221] on div "play_arrow" at bounding box center [392, 218] width 30 height 22
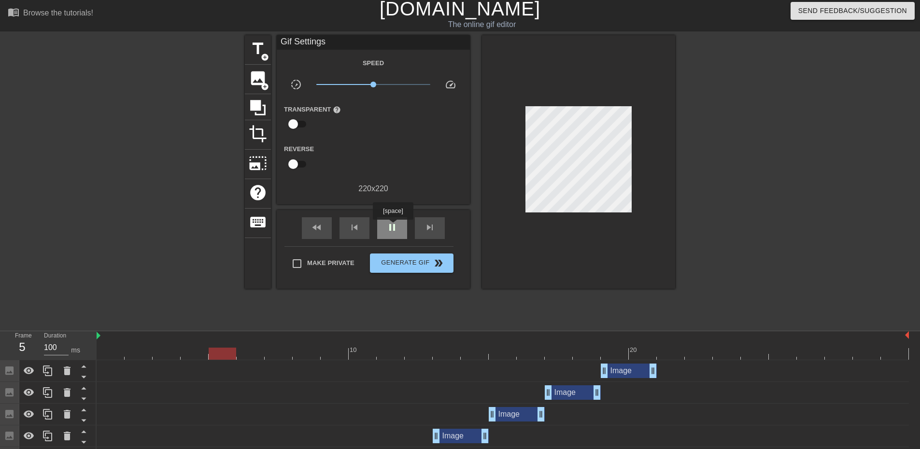
click at [392, 226] on span "pause" at bounding box center [392, 228] width 12 height 12
drag, startPoint x: 224, startPoint y: 350, endPoint x: 665, endPoint y: 358, distance: 440.3
click at [665, 358] on div at bounding box center [670, 354] width 28 height 12
click at [252, 77] on span "image" at bounding box center [258, 78] width 18 height 18
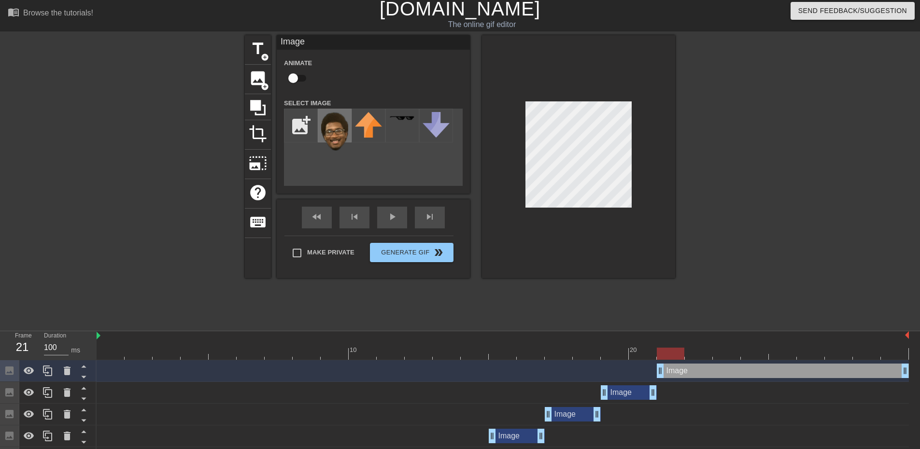
click at [334, 129] on img at bounding box center [334, 131] width 27 height 39
drag, startPoint x: 664, startPoint y: 353, endPoint x: 711, endPoint y: 351, distance: 46.9
click at [711, 351] on div at bounding box center [698, 354] width 28 height 12
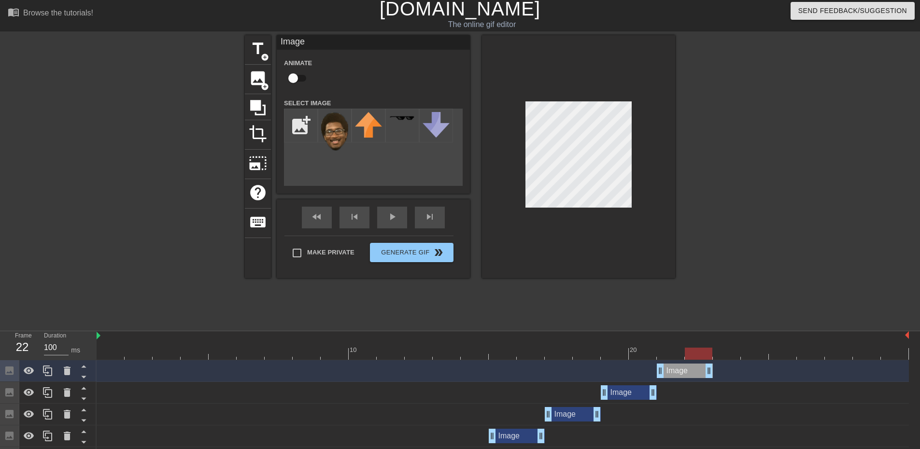
drag, startPoint x: 902, startPoint y: 371, endPoint x: 716, endPoint y: 369, distance: 185.8
click at [716, 369] on div "Image drag_handle drag_handle" at bounding box center [503, 370] width 812 height 14
click at [258, 84] on span "image" at bounding box center [258, 78] width 18 height 18
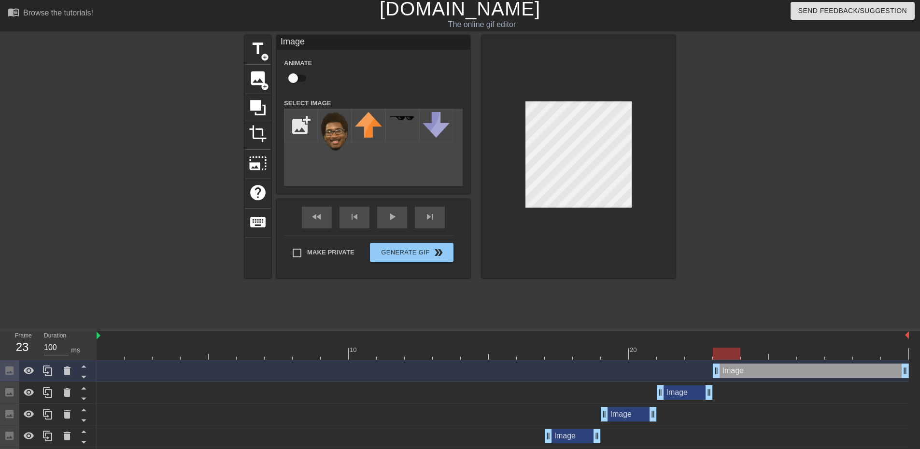
drag, startPoint x: 690, startPoint y: 371, endPoint x: 711, endPoint y: 371, distance: 21.7
click at [711, 371] on div "Image drag_handle drag_handle" at bounding box center [503, 370] width 812 height 14
click at [339, 134] on img at bounding box center [334, 131] width 27 height 39
click at [627, 225] on div at bounding box center [578, 156] width 193 height 243
drag, startPoint x: 902, startPoint y: 374, endPoint x: 771, endPoint y: 372, distance: 130.8
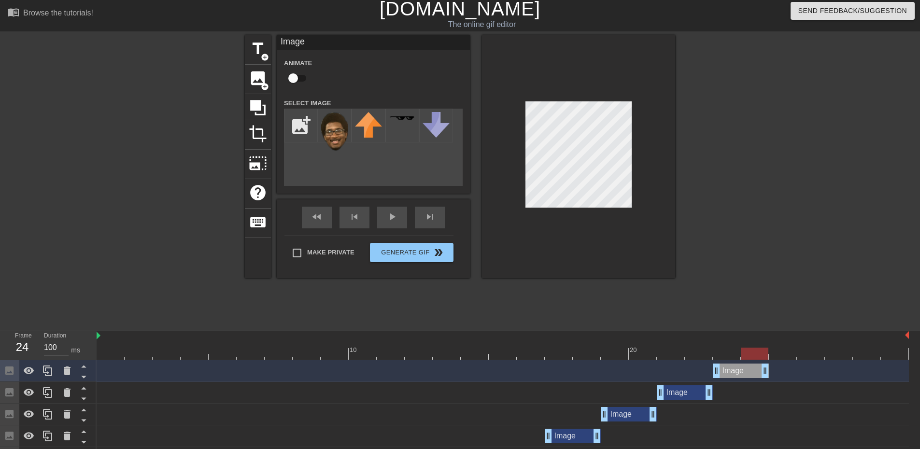
click at [771, 372] on div "Image drag_handle drag_handle" at bounding box center [503, 370] width 812 height 14
click at [258, 86] on span "image" at bounding box center [258, 78] width 18 height 18
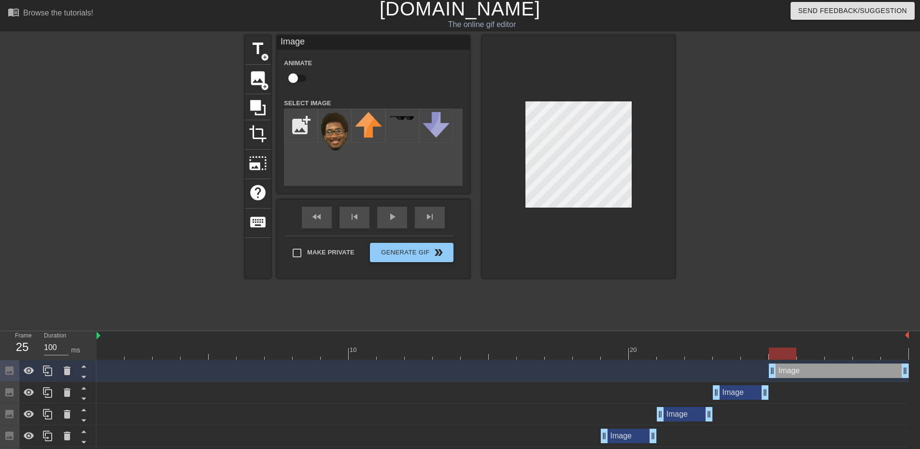
drag, startPoint x: 746, startPoint y: 372, endPoint x: 763, endPoint y: 373, distance: 16.9
click at [763, 373] on div "Image drag_handle drag_handle" at bounding box center [503, 370] width 812 height 14
drag, startPoint x: 903, startPoint y: 374, endPoint x: 827, endPoint y: 374, distance: 76.3
click at [827, 374] on div "Image drag_handle drag_handle" at bounding box center [503, 370] width 812 height 14
click at [342, 135] on img at bounding box center [334, 131] width 27 height 39
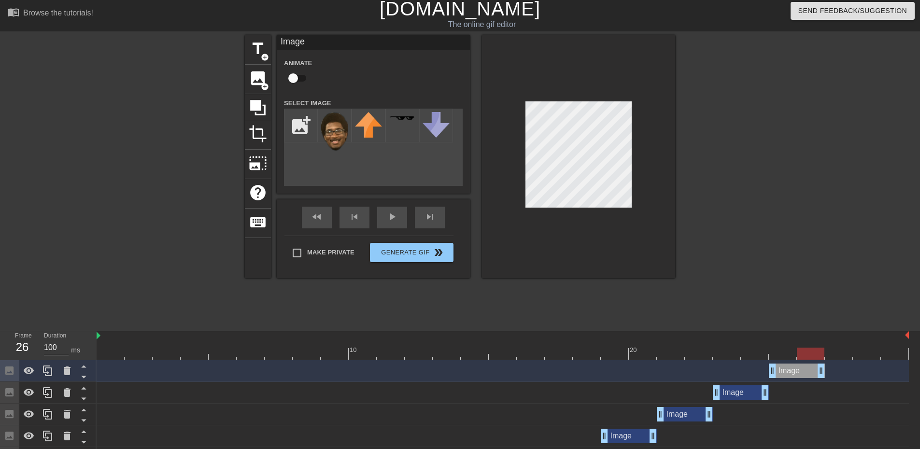
drag, startPoint x: 797, startPoint y: 351, endPoint x: 819, endPoint y: 351, distance: 21.7
click at [819, 351] on div at bounding box center [810, 354] width 28 height 12
drag, startPoint x: 820, startPoint y: 366, endPoint x: 828, endPoint y: 366, distance: 8.7
click at [828, 366] on div "Image drag_handle drag_handle" at bounding box center [503, 370] width 812 height 14
click at [825, 369] on div "Image drag_handle drag_handle" at bounding box center [503, 370] width 812 height 14
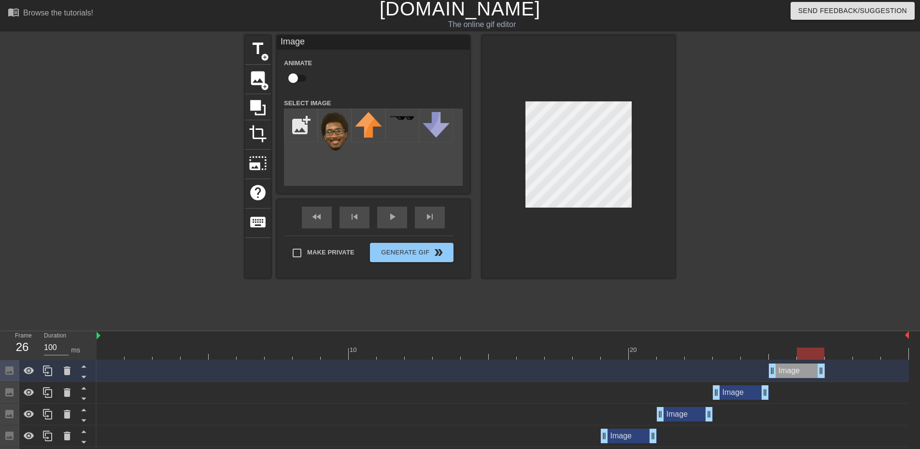
drag, startPoint x: 821, startPoint y: 370, endPoint x: 834, endPoint y: 369, distance: 13.1
click at [834, 369] on div "Image drag_handle drag_handle" at bounding box center [503, 370] width 812 height 14
drag, startPoint x: 823, startPoint y: 372, endPoint x: 849, endPoint y: 370, distance: 25.7
click at [256, 84] on span "image" at bounding box center [258, 78] width 18 height 18
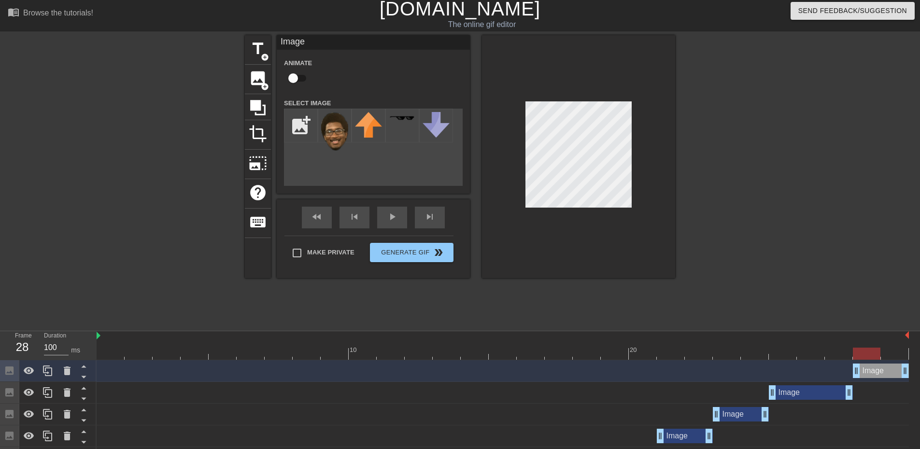
drag, startPoint x: 828, startPoint y: 373, endPoint x: 847, endPoint y: 372, distance: 19.3
click at [847, 372] on div "Image drag_handle drag_handle" at bounding box center [503, 370] width 812 height 14
click at [65, 371] on icon at bounding box center [67, 370] width 7 height 9
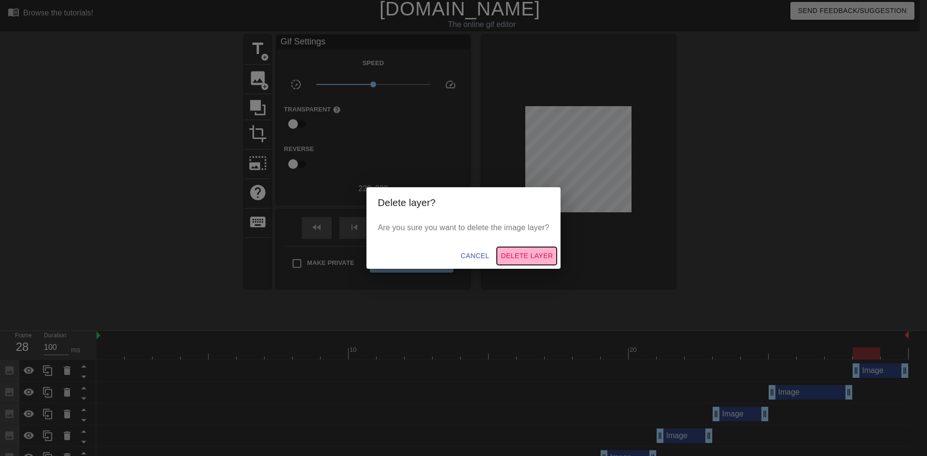
click at [520, 259] on span "Delete Layer" at bounding box center [527, 256] width 52 height 12
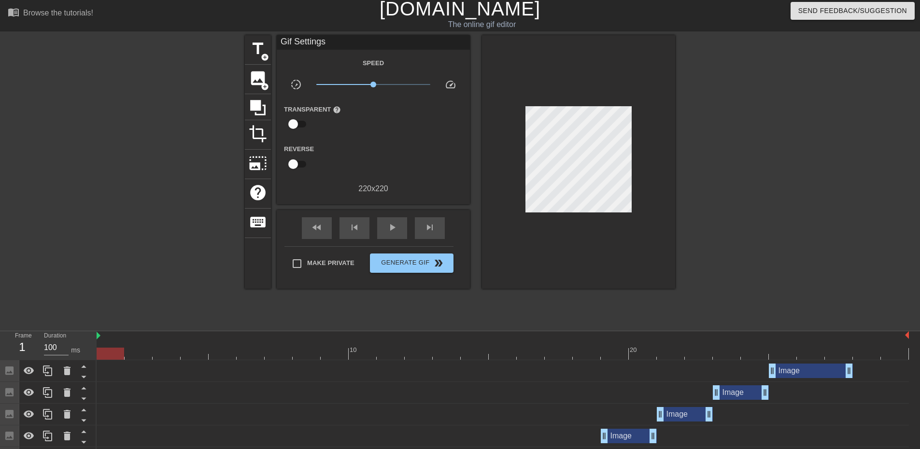
drag, startPoint x: 866, startPoint y: 351, endPoint x: 120, endPoint y: 340, distance: 746.3
click at [120, 340] on div "10 20" at bounding box center [503, 345] width 812 height 28
click at [387, 231] on span "play_arrow" at bounding box center [392, 228] width 12 height 12
click at [387, 260] on span "Generate Gif double_arrow" at bounding box center [412, 263] width 76 height 12
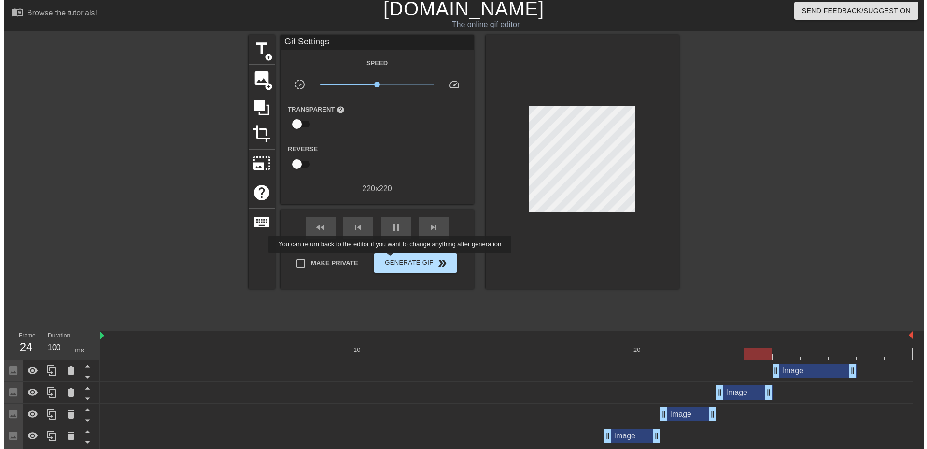
scroll to position [0, 0]
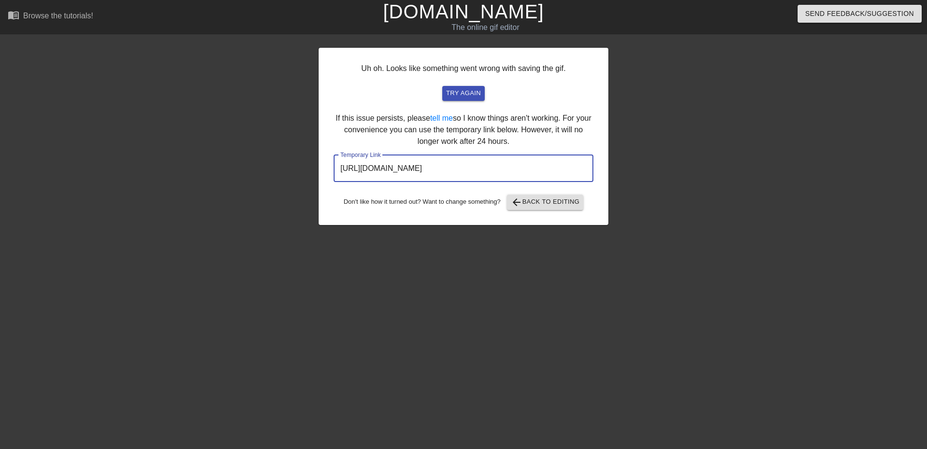
click at [465, 174] on input "[URL][DOMAIN_NAME]" at bounding box center [464, 168] width 260 height 27
click at [475, 170] on input "[URL][DOMAIN_NAME]" at bounding box center [464, 168] width 260 height 27
click at [475, 168] on input "[URL][DOMAIN_NAME]" at bounding box center [464, 168] width 260 height 27
click at [475, 167] on input "[URL][DOMAIN_NAME]" at bounding box center [464, 168] width 260 height 27
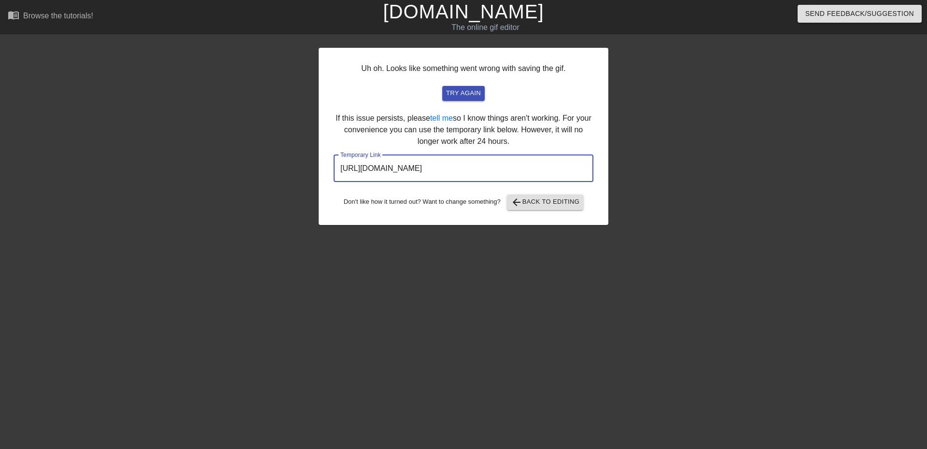
click at [475, 167] on input "[URL][DOMAIN_NAME]" at bounding box center [464, 168] width 260 height 27
